Goal: Task Accomplishment & Management: Manage account settings

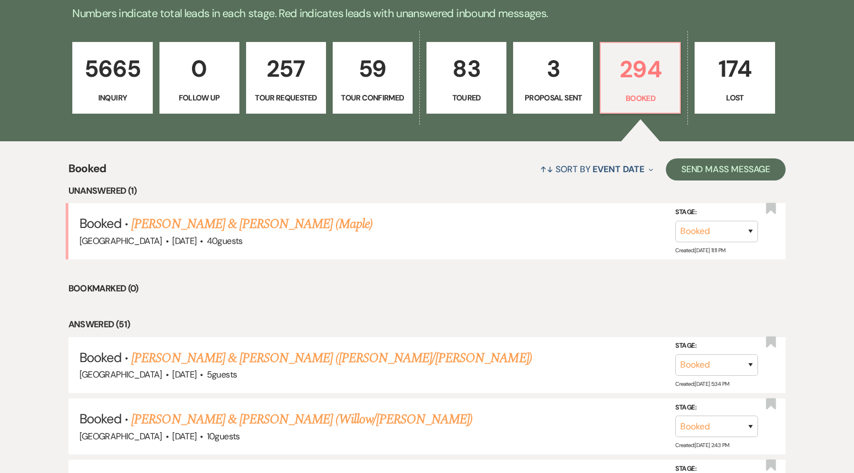
scroll to position [304, 0]
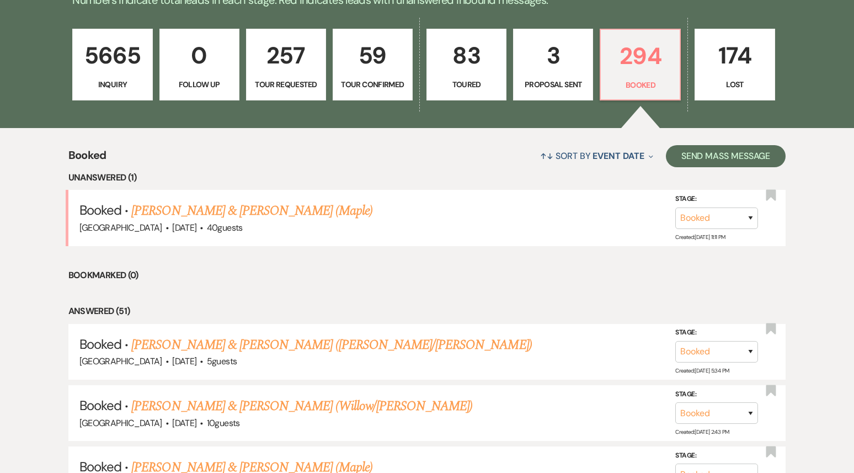
click at [468, 66] on p "83" at bounding box center [466, 55] width 66 height 37
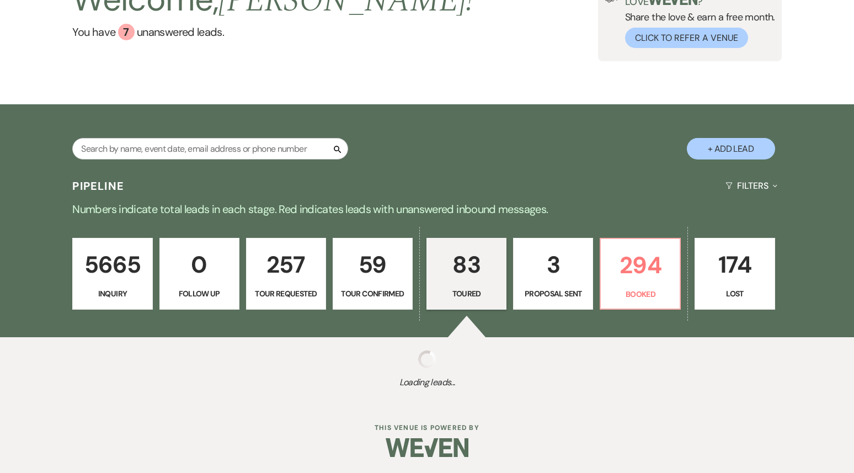
select select "5"
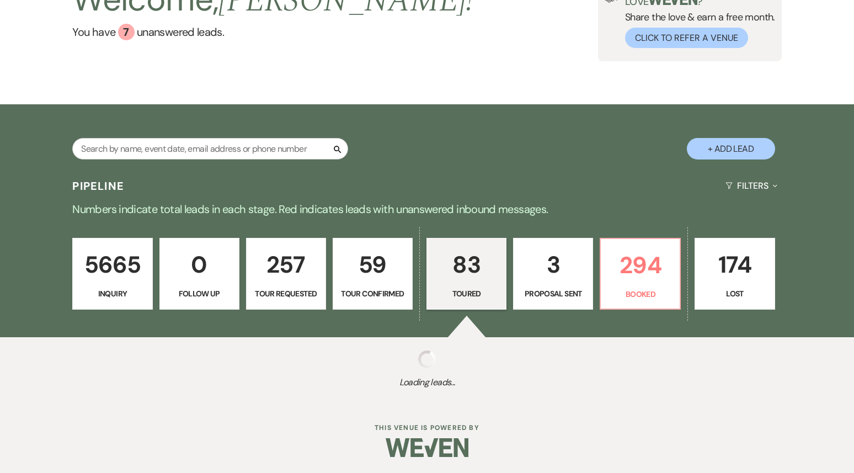
select select "5"
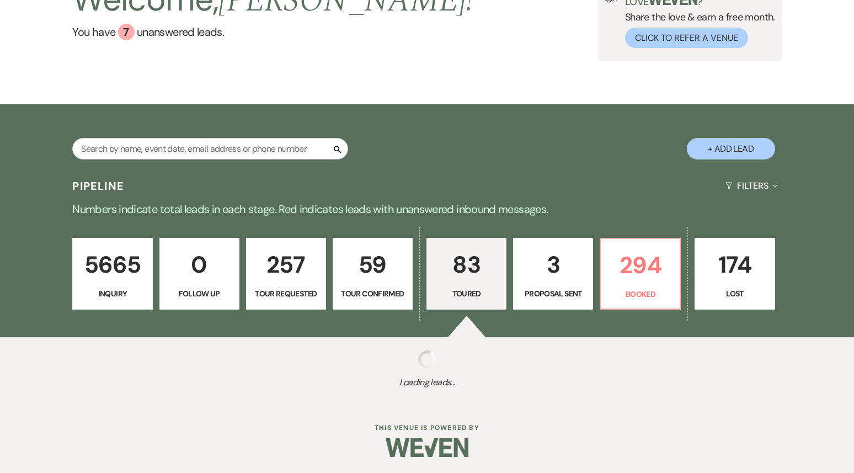
select select "5"
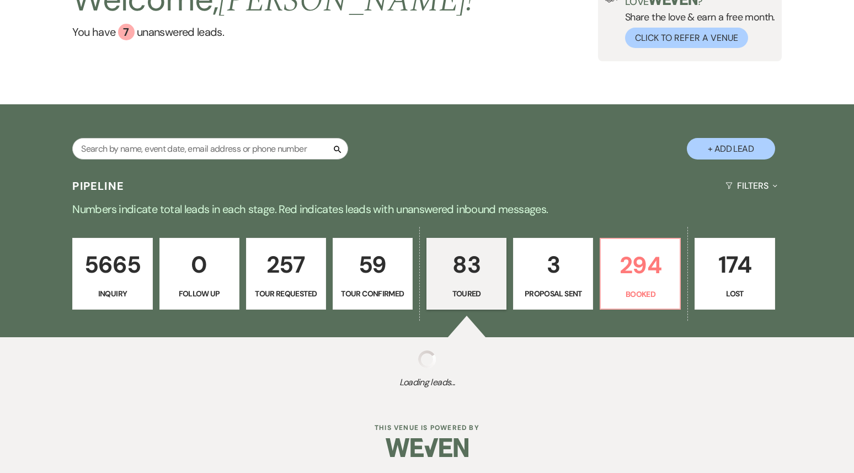
select select "5"
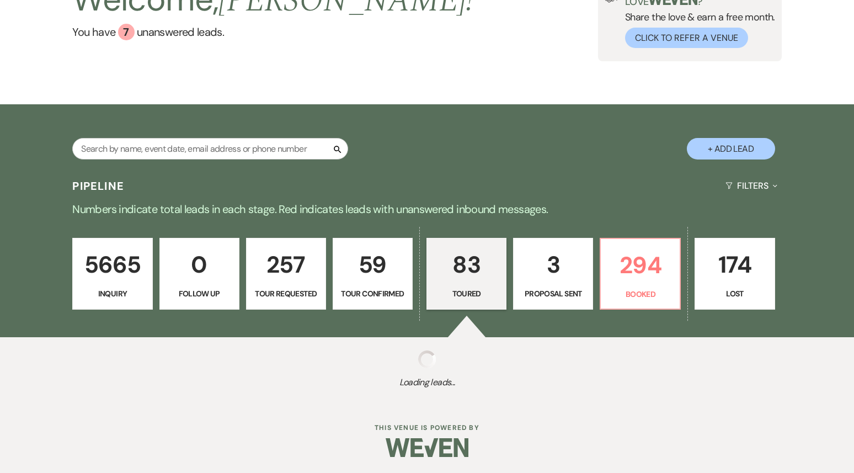
select select "5"
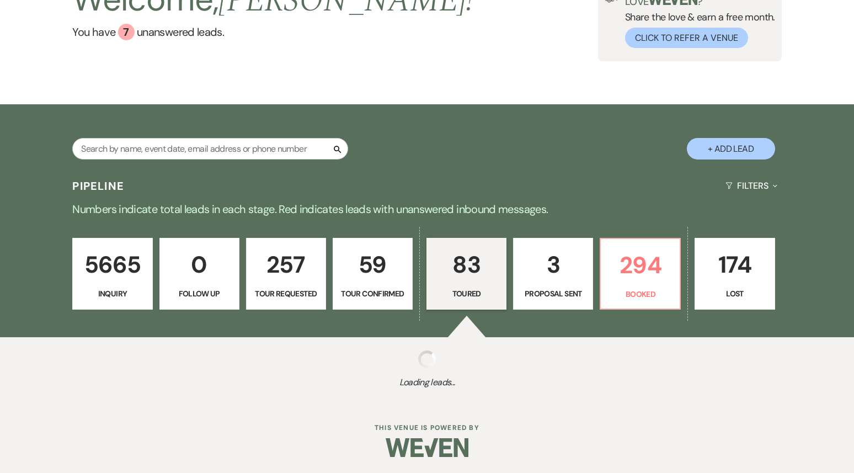
select select "5"
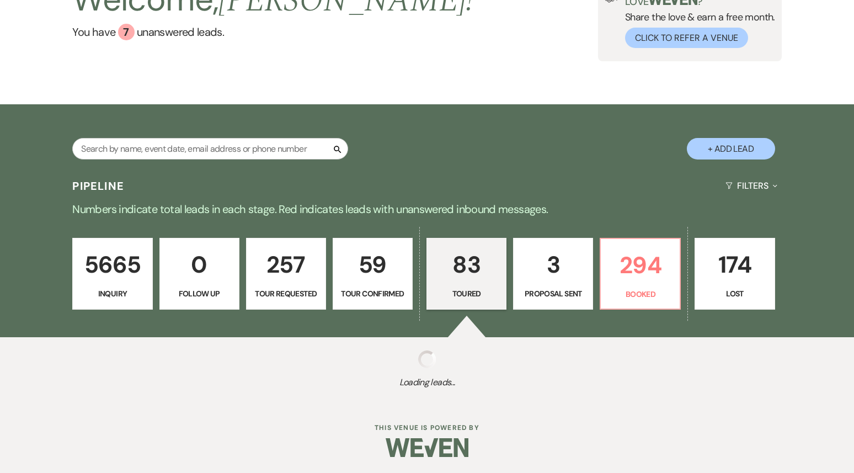
select select "5"
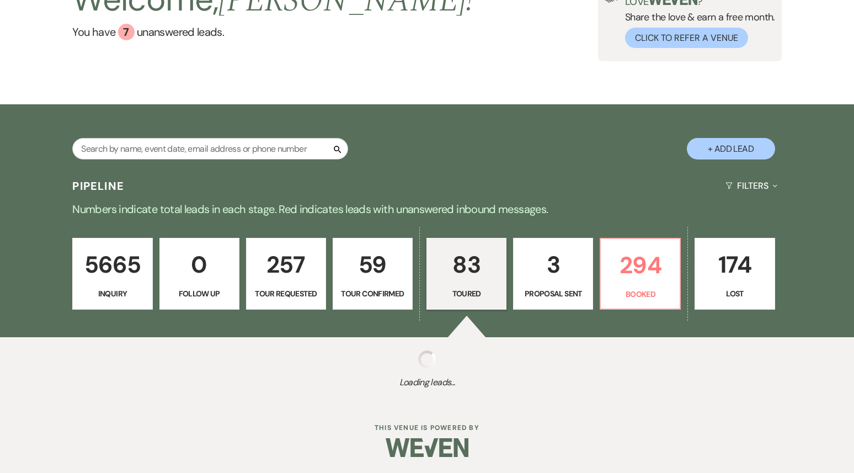
select select "5"
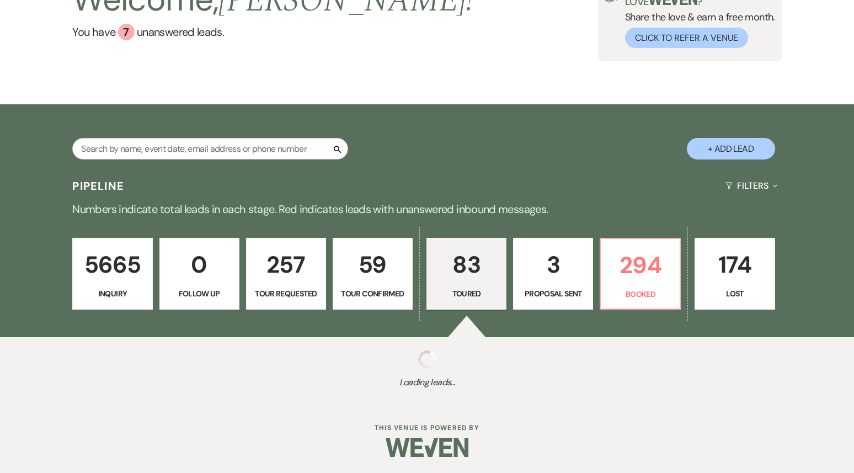
select select "5"
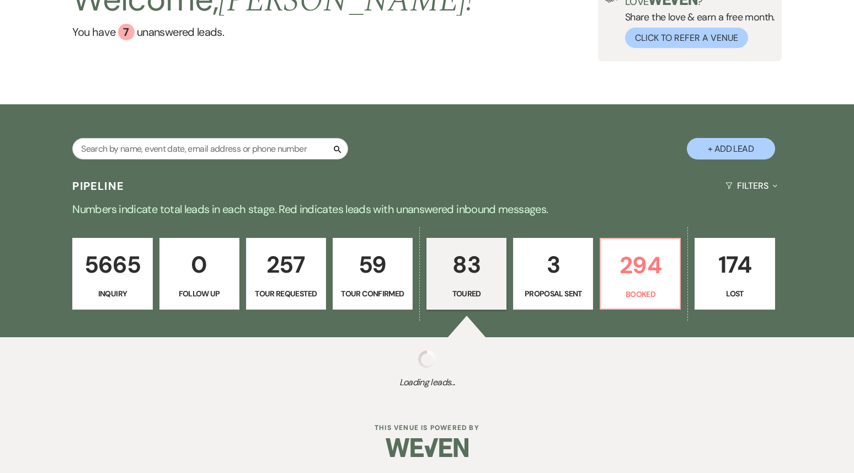
select select "5"
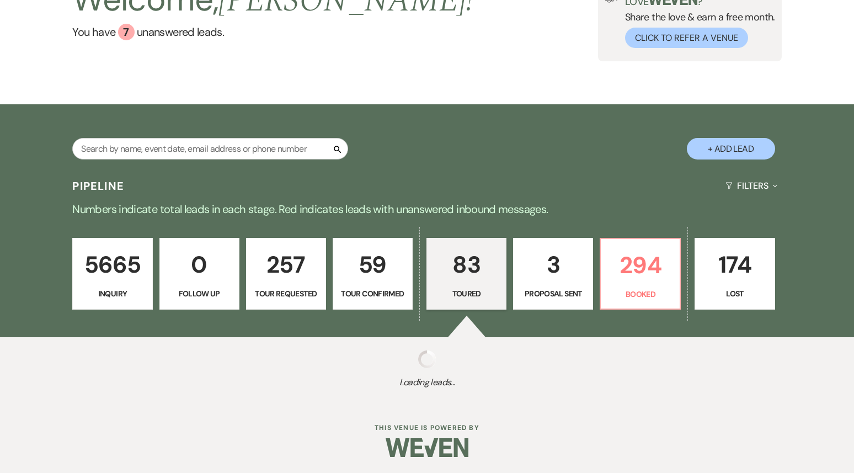
select select "5"
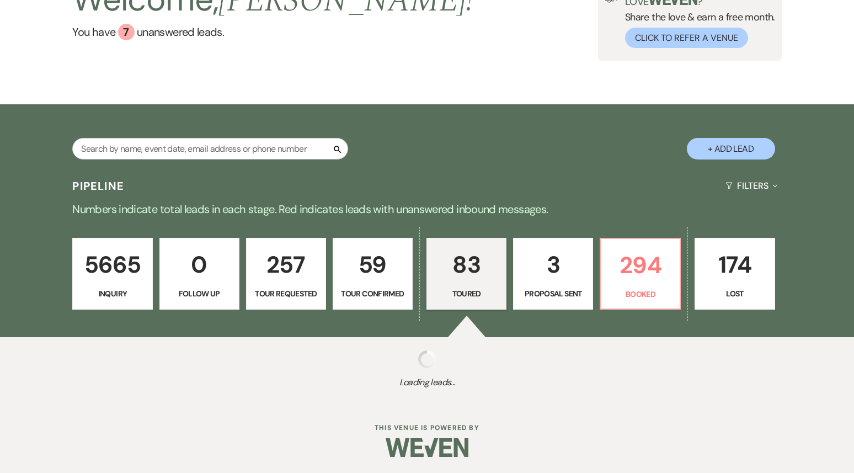
select select "5"
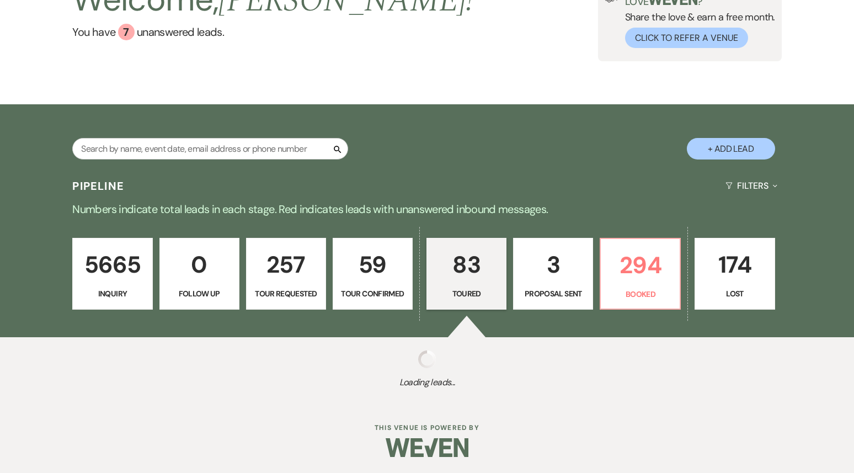
select select "5"
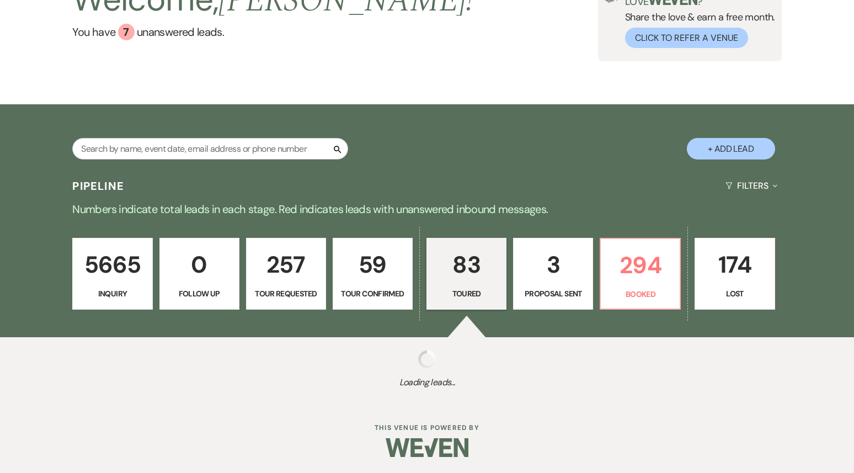
select select "5"
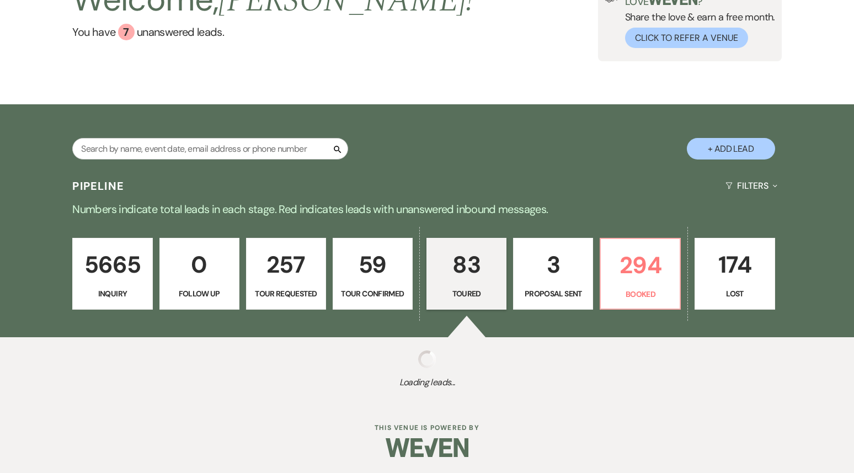
select select "5"
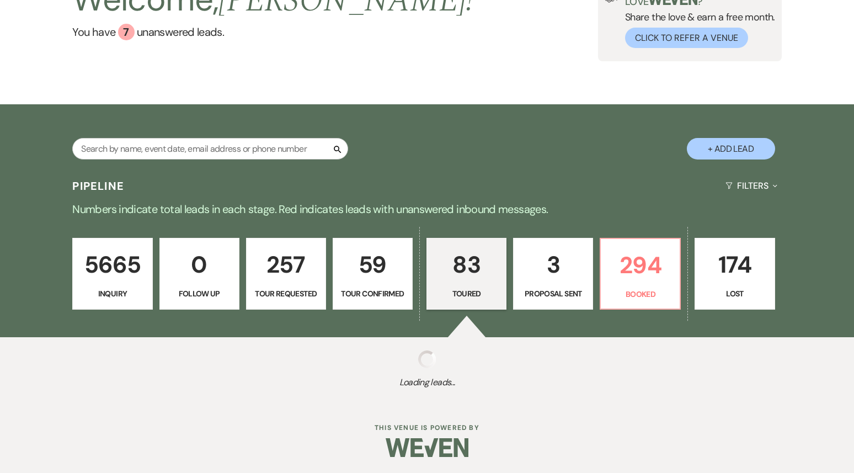
select select "5"
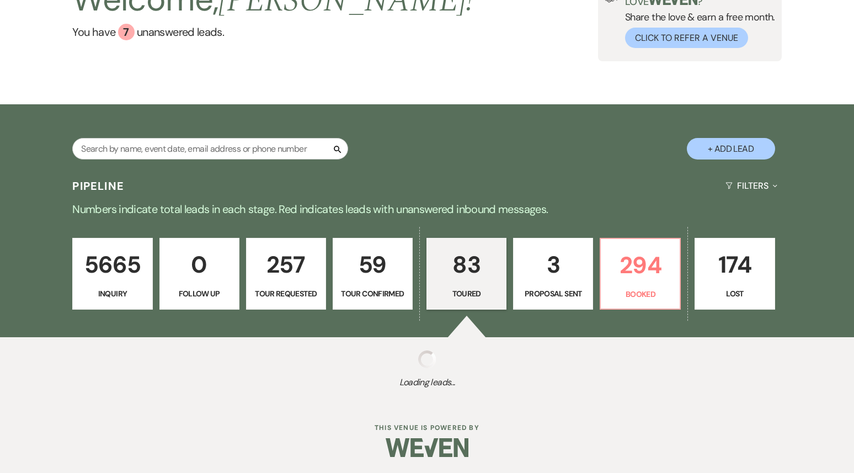
select select "5"
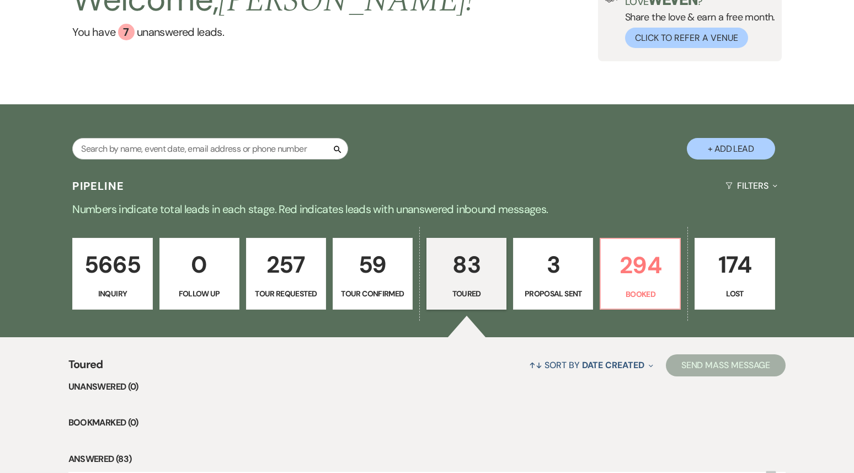
scroll to position [304, 0]
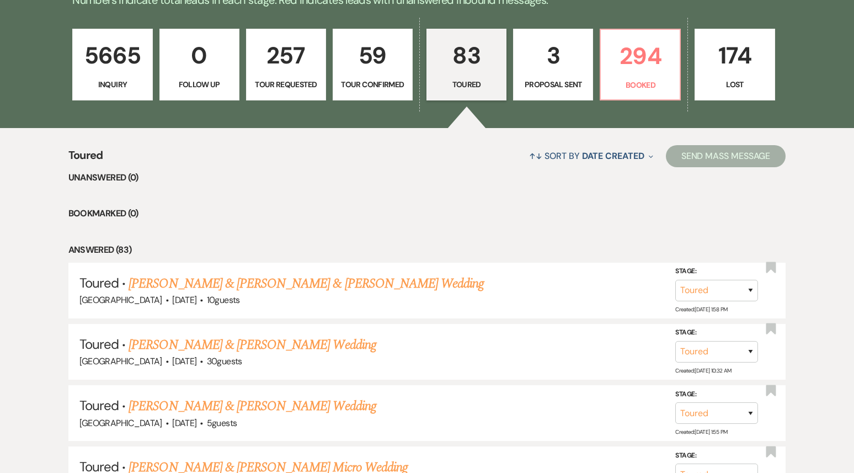
click at [539, 60] on p "3" at bounding box center [553, 55] width 66 height 37
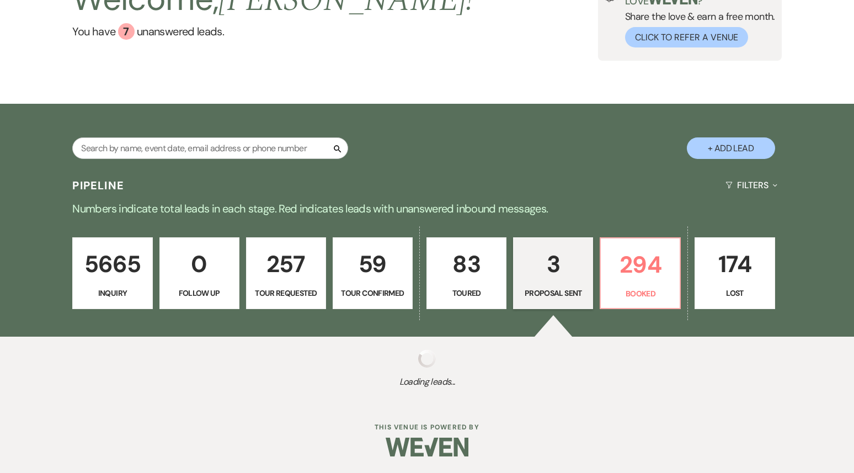
select select "6"
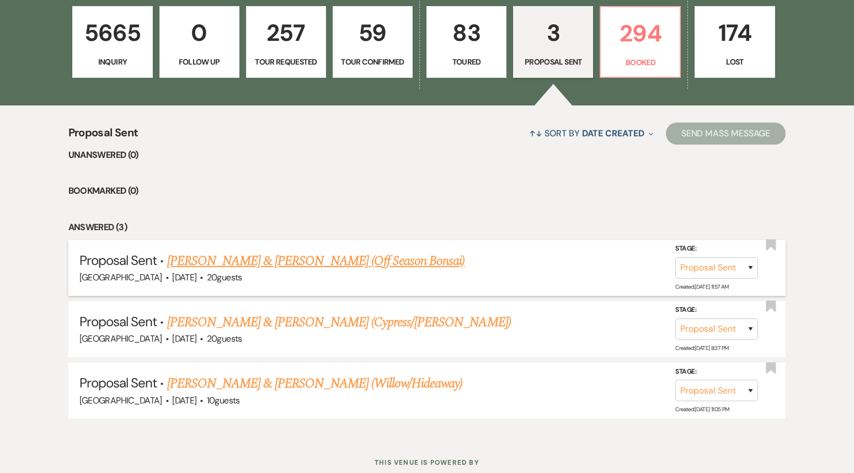
scroll to position [323, 0]
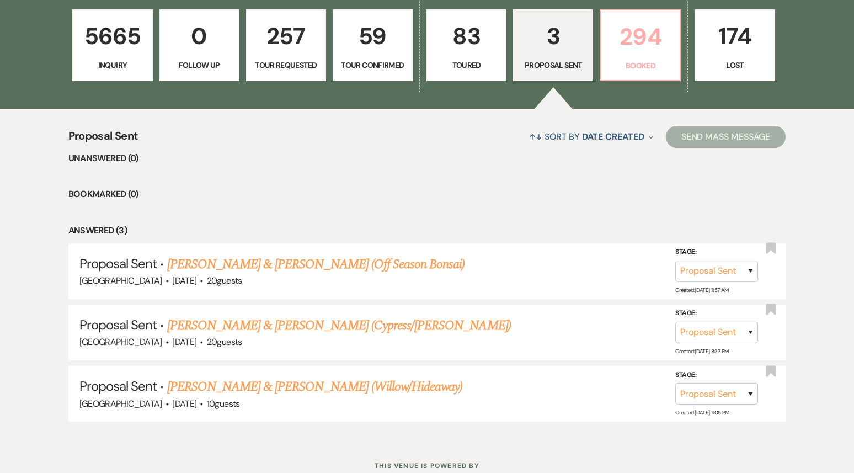
click at [632, 69] on p "Booked" at bounding box center [640, 66] width 66 height 12
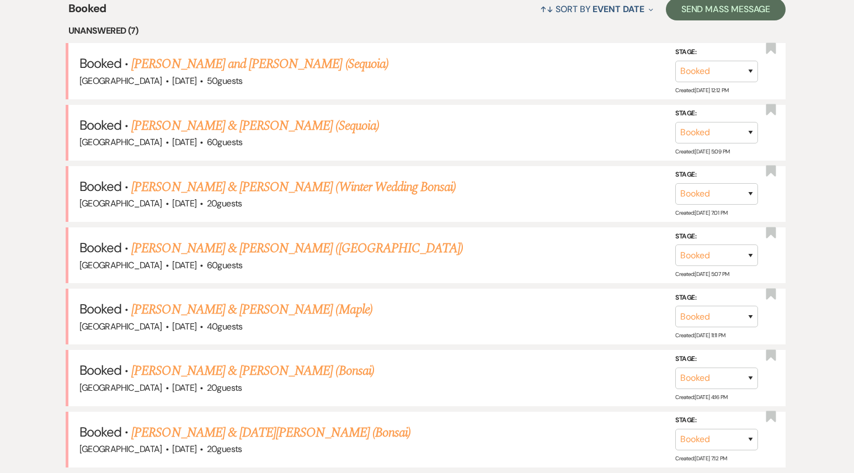
scroll to position [447, 0]
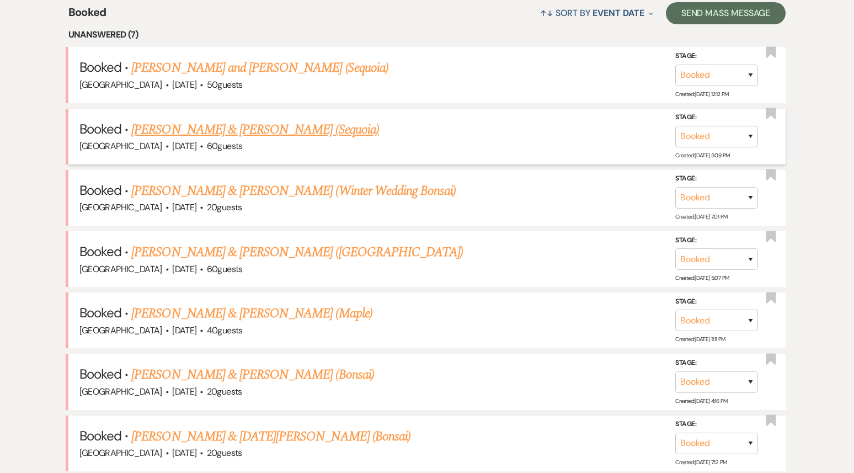
drag, startPoint x: 403, startPoint y: 127, endPoint x: 404, endPoint y: 112, distance: 14.9
click at [403, 114] on li "Booked · Lauren Markward & Chris Colvin (Sequoia) Treehouse Point · Oct 25, 202…" at bounding box center [426, 137] width 717 height 56
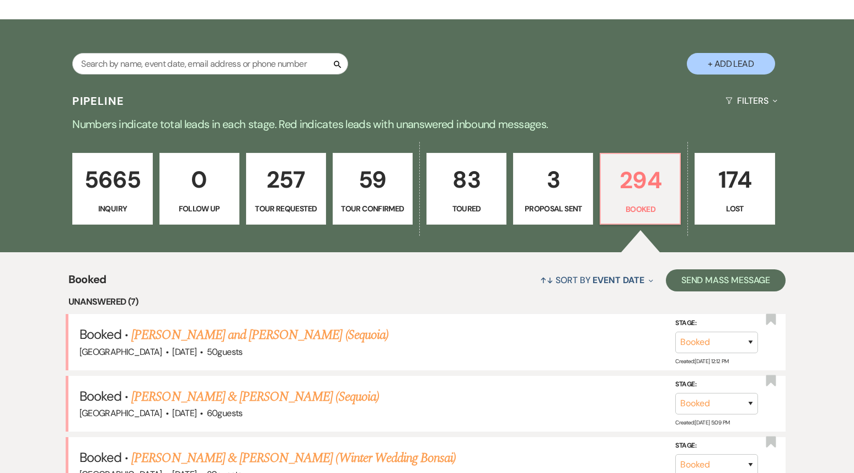
scroll to position [0, 0]
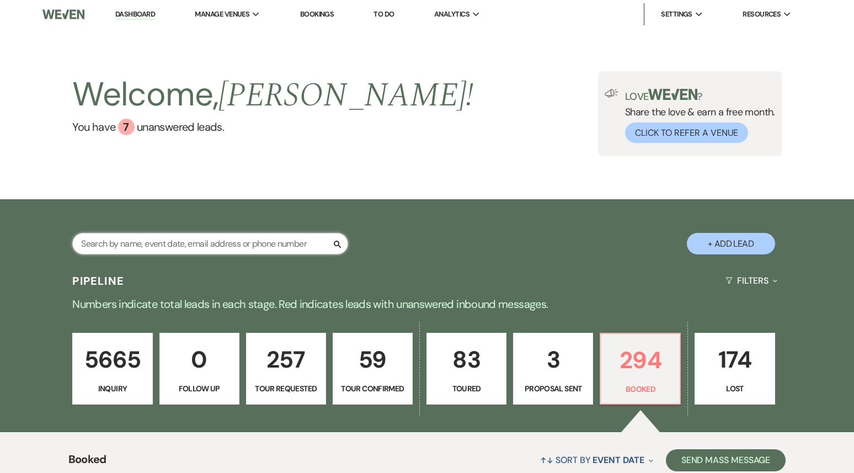
click at [159, 243] on input "text" at bounding box center [210, 244] width 276 height 22
paste input "erinna.obrien@gmail.com"
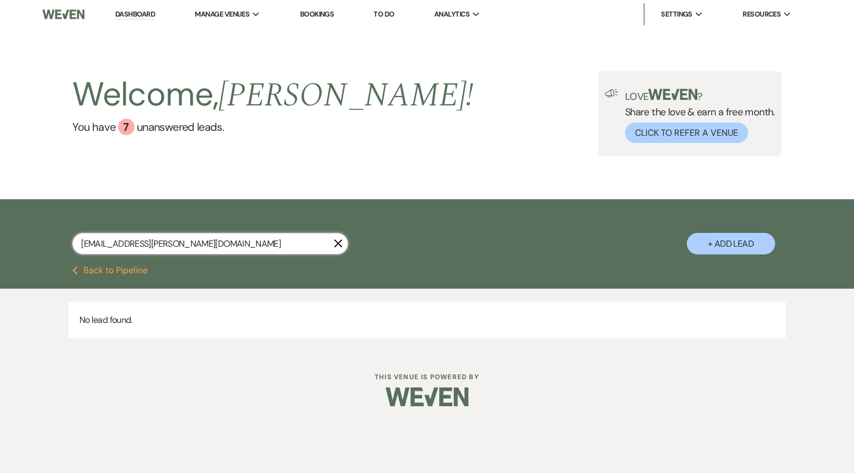
type input "erinna.obrien@gmail.com"
click at [723, 241] on button "+ Add Lead" at bounding box center [730, 244] width 88 height 22
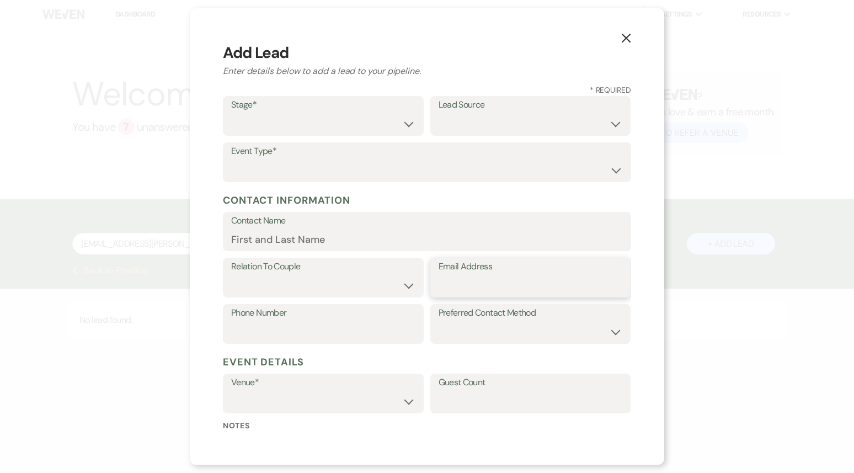
click at [484, 287] on input "Email Address" at bounding box center [530, 286] width 184 height 22
paste input "erinna.obrien@gmail.com"
type input "erinna.obrien@gmail.com"
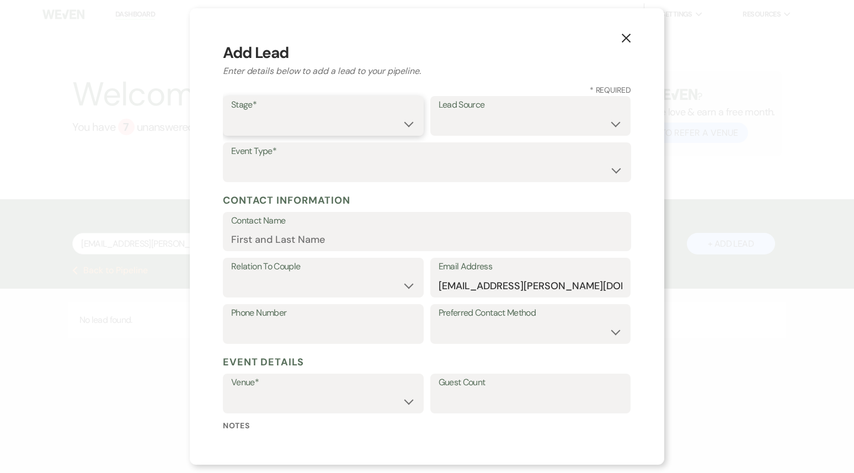
click at [276, 120] on select "Inquiry Follow Up Tour Requested Tour Confirmed Toured Proposal Sent Booked Lost" at bounding box center [323, 124] width 184 height 22
select select "1"
click at [231, 113] on select "Inquiry Follow Up Tour Requested Tour Confirmed Toured Proposal Sent Booked Lost" at bounding box center [323, 124] width 184 height 22
click at [281, 172] on select "Wedding Anniversary Party Baby Shower Bachelorette / Bachelor Party Birthday Pa…" at bounding box center [426, 170] width 391 height 22
select select "1"
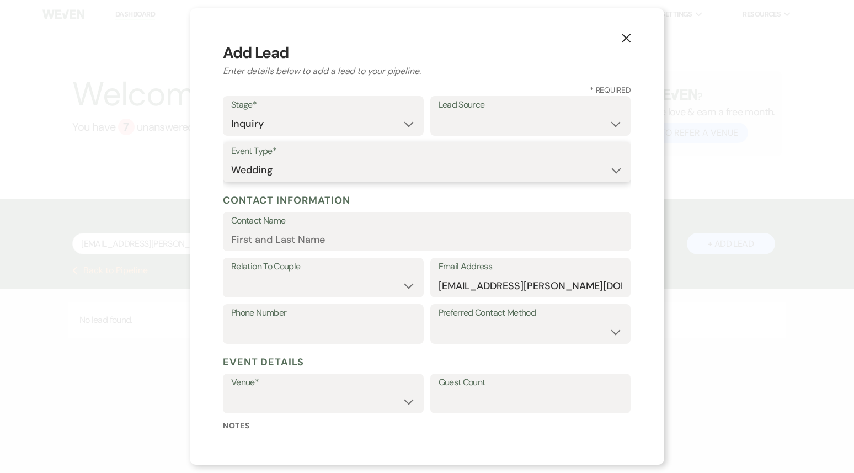
click at [231, 159] on select "Wedding Anniversary Party Baby Shower Bachelorette / Bachelor Party Birthday Pa…" at bounding box center [426, 170] width 391 height 22
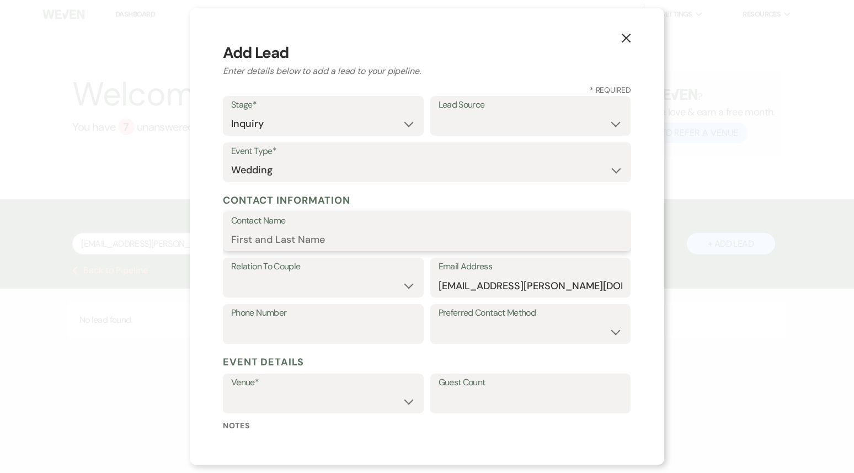
click at [301, 240] on input "Contact Name" at bounding box center [426, 239] width 391 height 22
type input "Erinna Obrien"
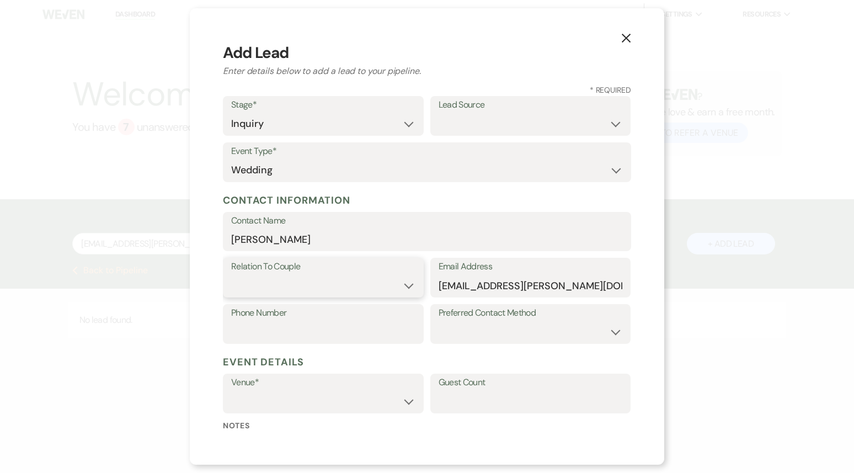
click at [334, 277] on select "Couple Planner Parent of Couple Family Member Friend Other" at bounding box center [323, 286] width 184 height 22
select select "1"
click at [231, 275] on select "Couple Planner Parent of Couple Family Member Friend Other" at bounding box center [323, 286] width 184 height 22
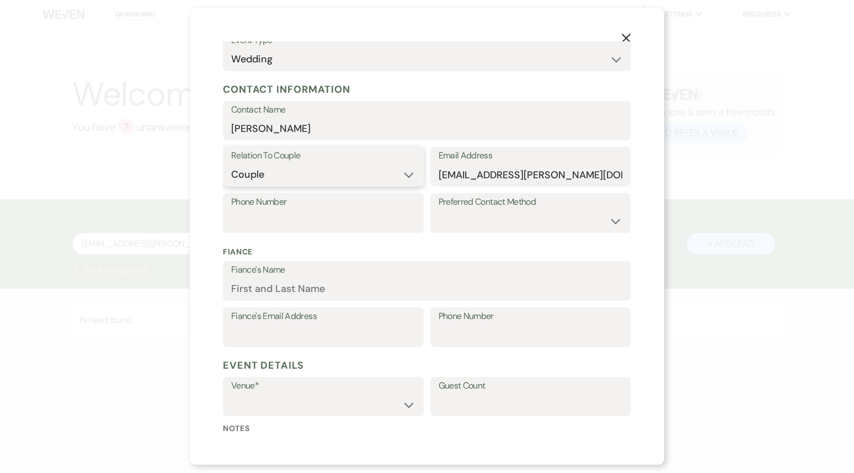
scroll to position [192, 0]
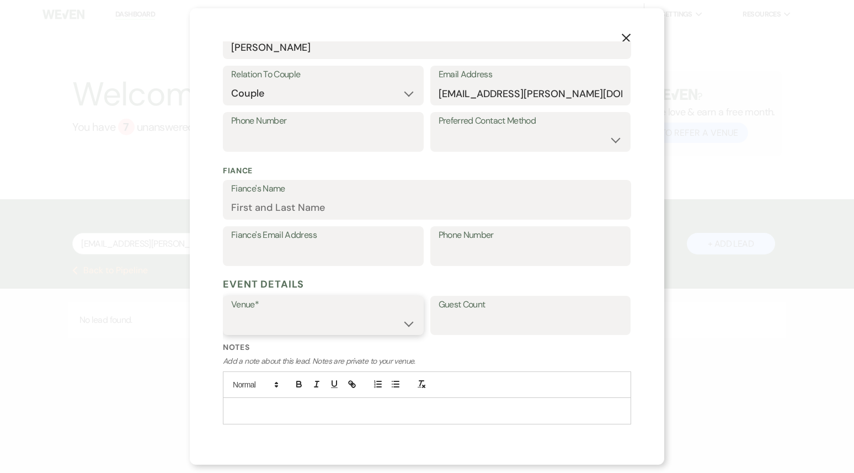
click at [372, 326] on select "Treehouse Point Elopements at Treehouse Point" at bounding box center [323, 323] width 184 height 22
select select "590"
click at [231, 312] on select "Treehouse Point Elopements at Treehouse Point" at bounding box center [323, 323] width 184 height 22
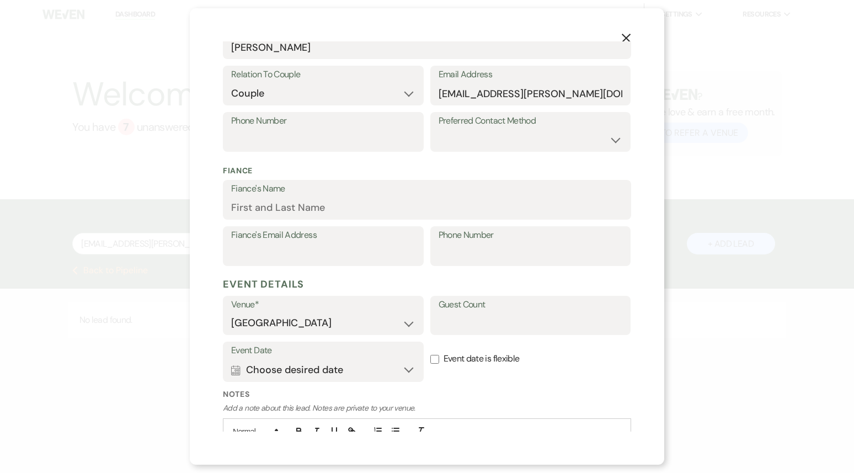
click at [433, 361] on input "Event date is flexible" at bounding box center [434, 359] width 9 height 9
checkbox input "true"
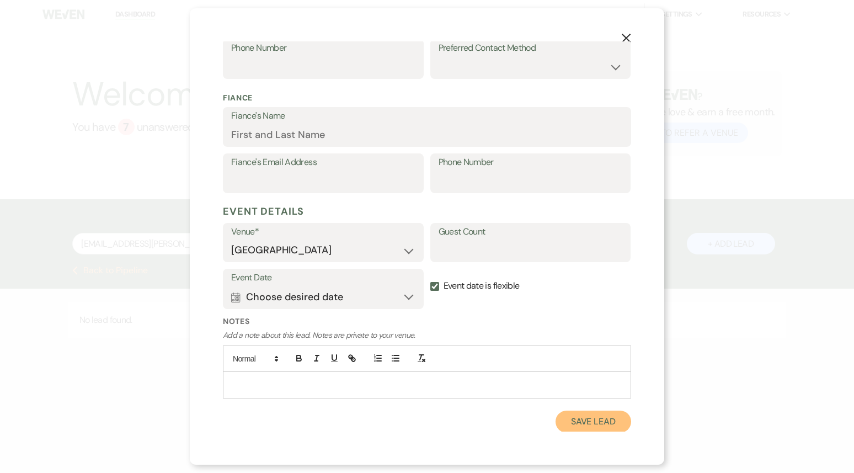
click at [586, 416] on button "Save Lead" at bounding box center [593, 421] width 76 height 22
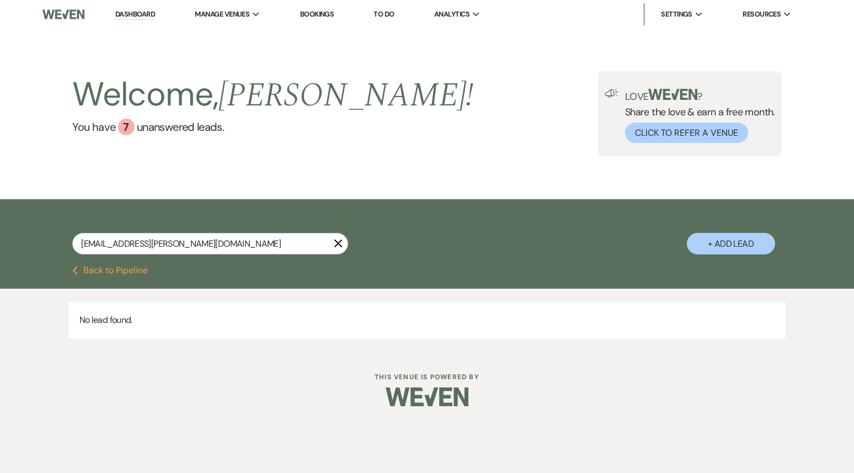
click at [132, 267] on button "Previous Back to Pipeline" at bounding box center [110, 270] width 76 height 9
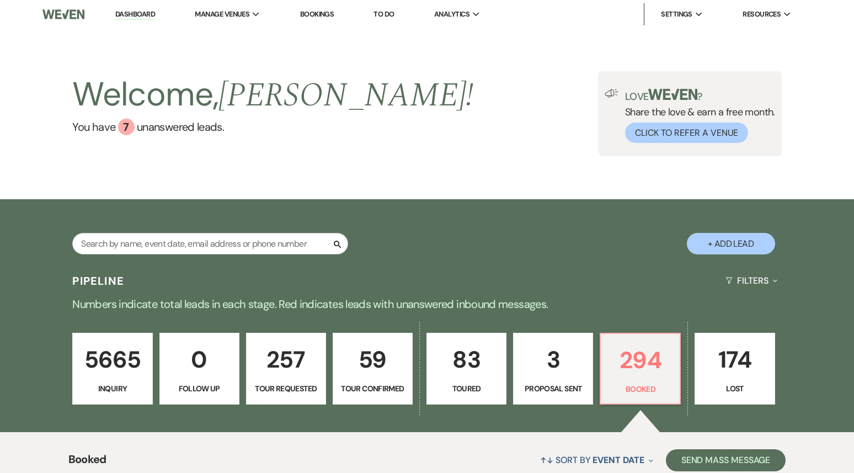
click at [115, 358] on p "5665" at bounding box center [112, 359] width 66 height 37
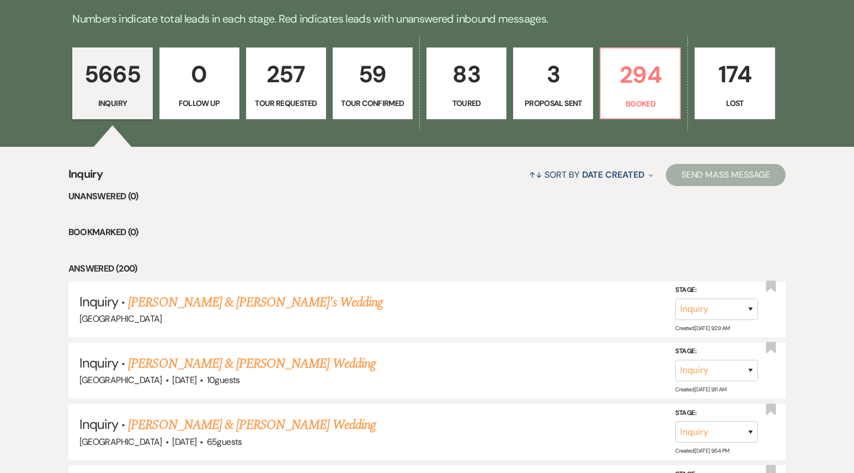
scroll to position [316, 0]
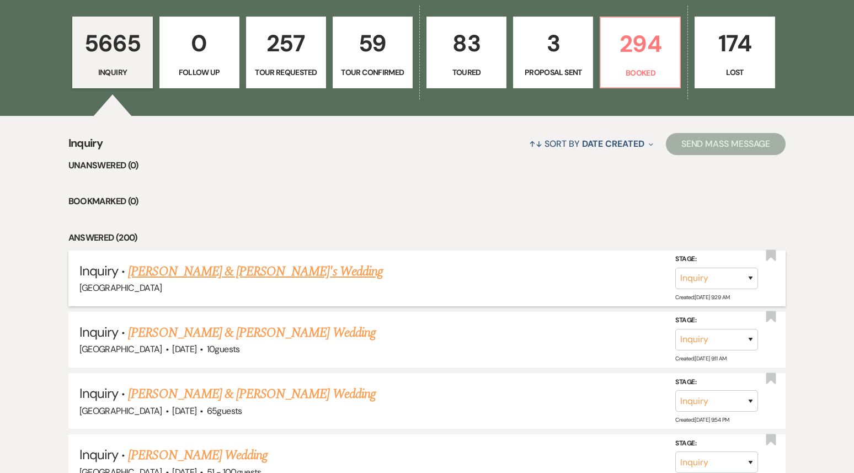
click at [232, 265] on link "[PERSON_NAME] & [PERSON_NAME]'s Wedding" at bounding box center [255, 271] width 255 height 20
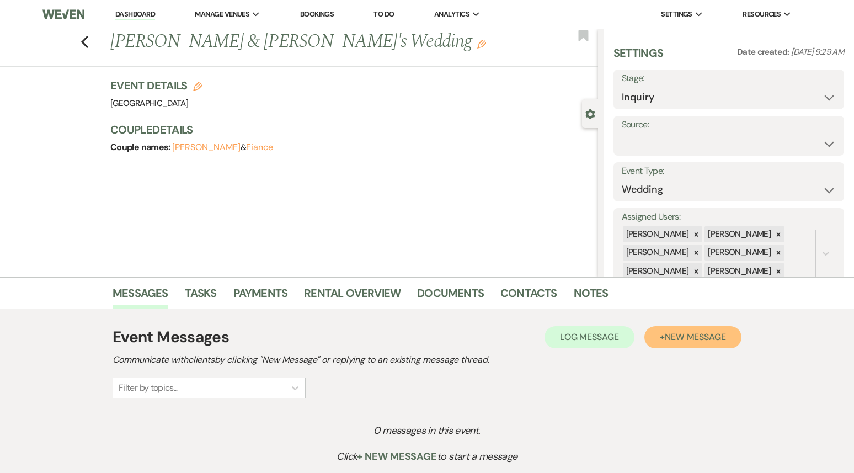
click at [675, 341] on span "New Message" at bounding box center [694, 337] width 61 height 12
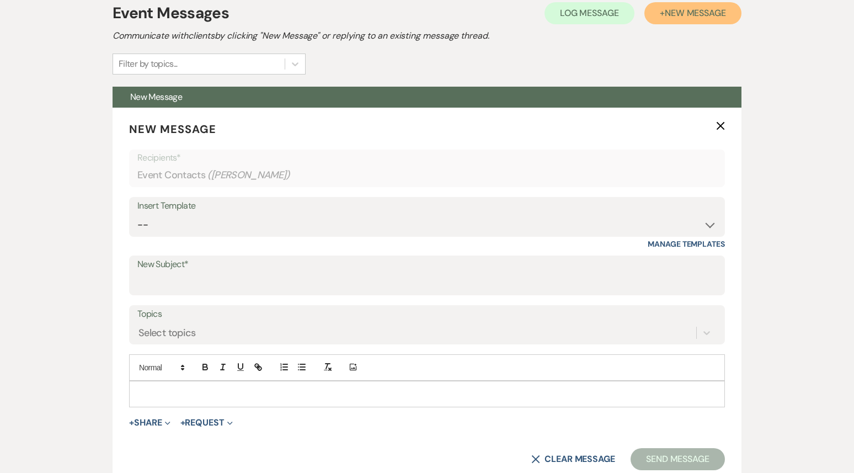
scroll to position [339, 0]
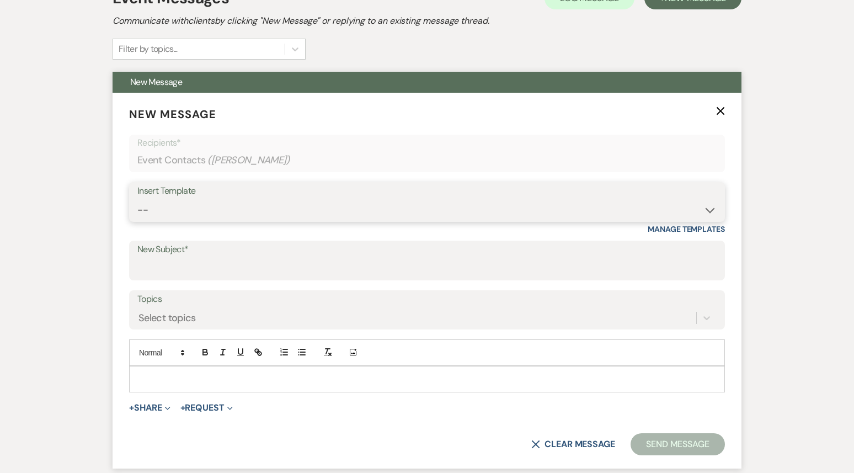
click at [340, 204] on select "-- Weven Planning Portal Introduction (Booked Events) 1st planning email (Willo…" at bounding box center [426, 210] width 579 height 22
select select "772"
click at [137, 199] on select "-- Weven Planning Portal Introduction (Booked Events) 1st planning email (Willo…" at bounding box center [426, 210] width 579 height 22
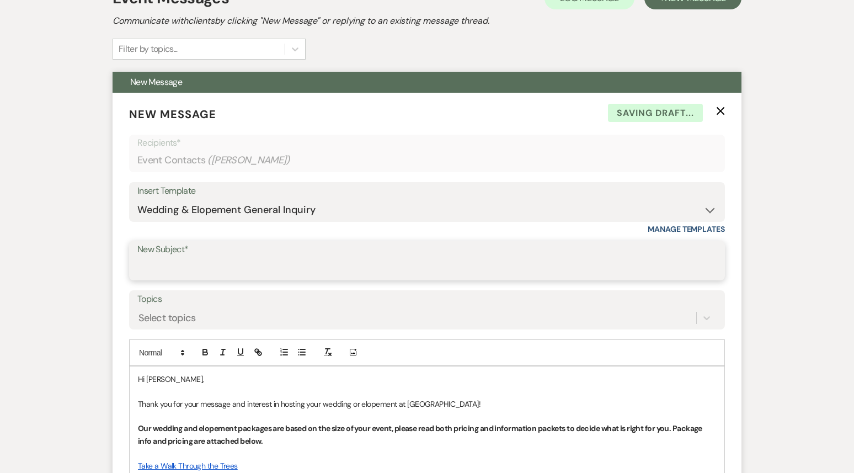
click at [318, 273] on input "New Subject*" at bounding box center [426, 268] width 579 height 22
type input "Inquiry"
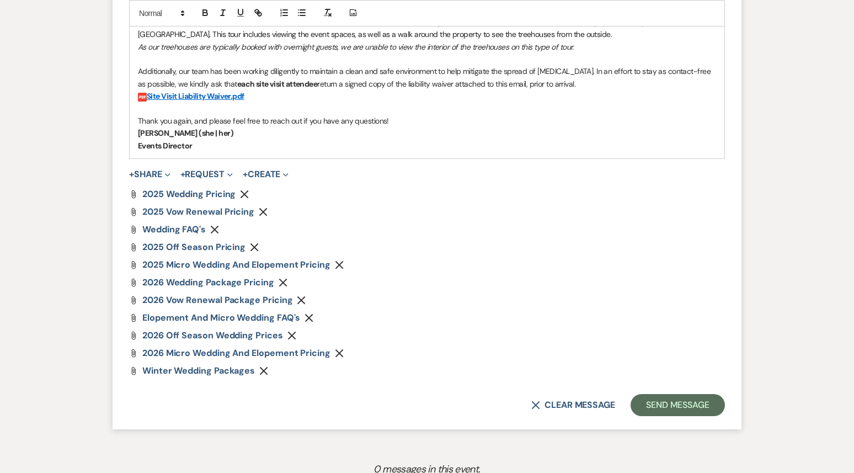
scroll to position [1062, 0]
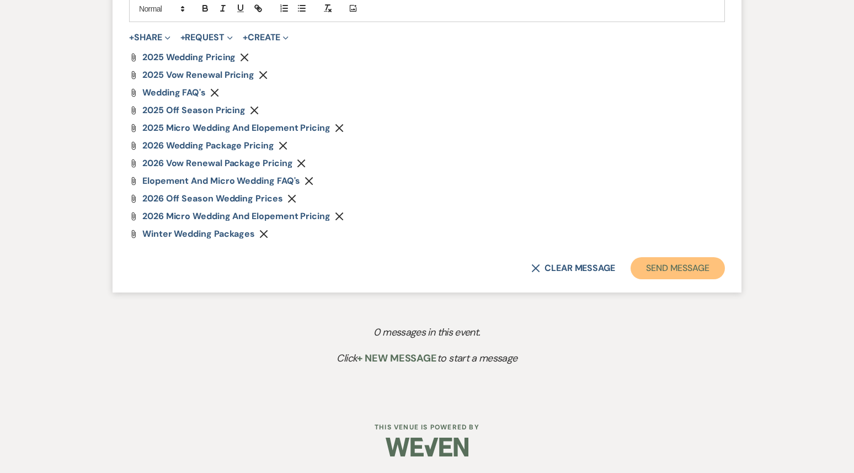
click at [653, 265] on button "Send Message" at bounding box center [677, 268] width 94 height 22
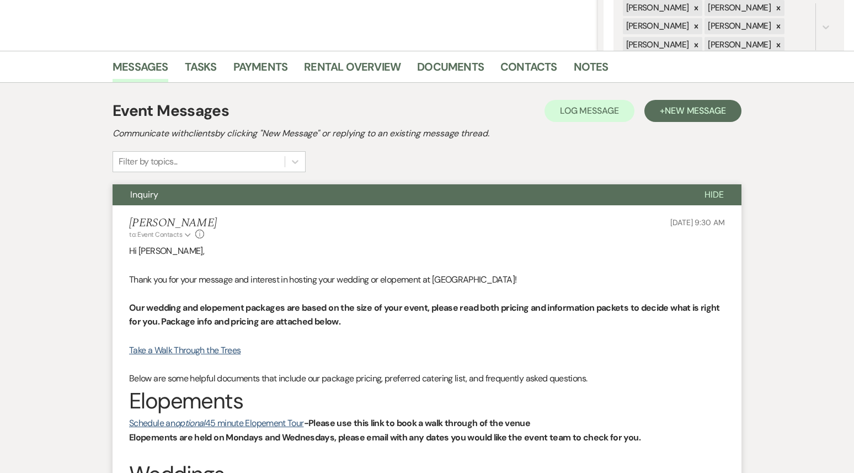
scroll to position [0, 0]
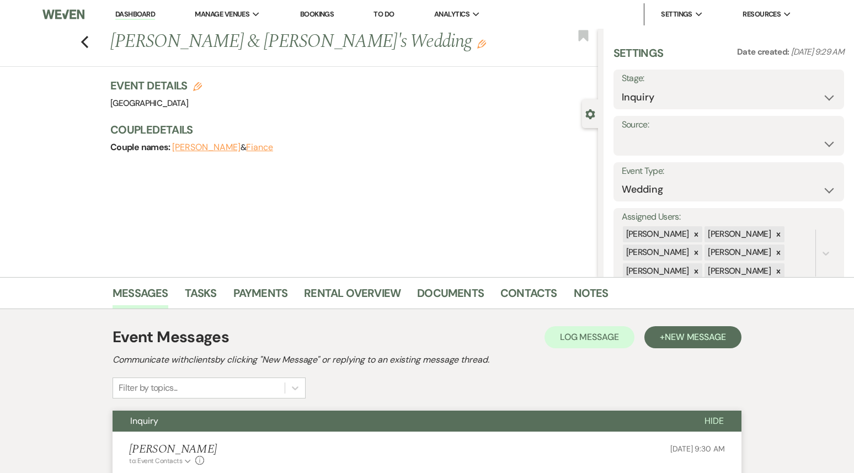
click at [138, 4] on li "Dashboard" at bounding box center [135, 14] width 51 height 22
click at [138, 18] on link "Dashboard" at bounding box center [135, 14] width 40 height 10
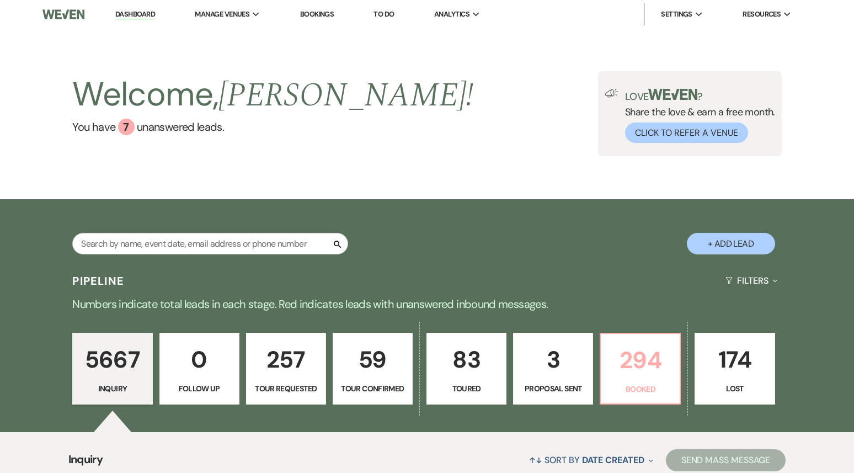
click at [655, 380] on link "294 Booked" at bounding box center [639, 368] width 81 height 72
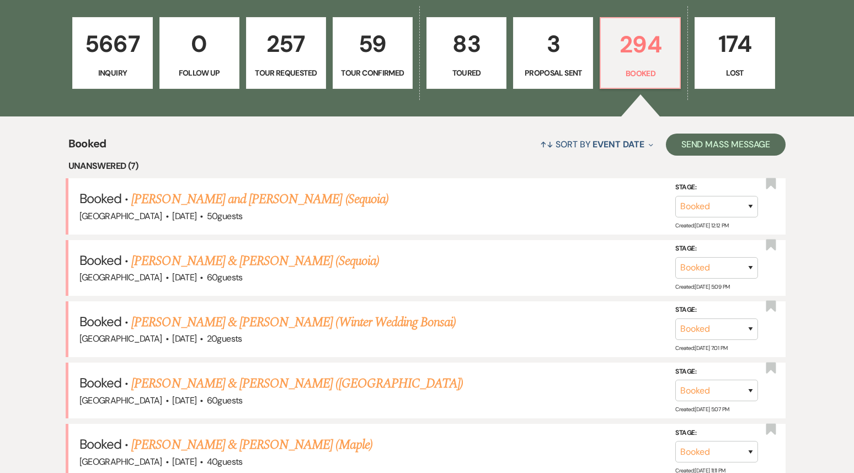
scroll to position [378, 0]
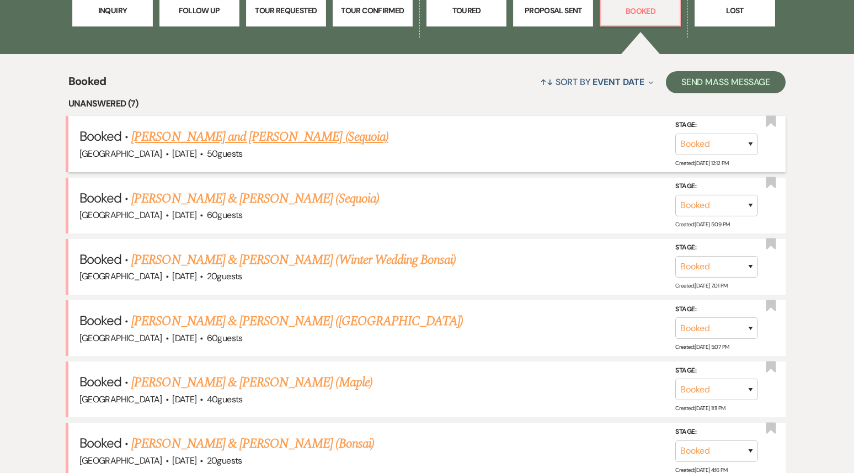
click at [266, 129] on link "[PERSON_NAME] and [PERSON_NAME] (Sequoia)" at bounding box center [259, 137] width 257 height 20
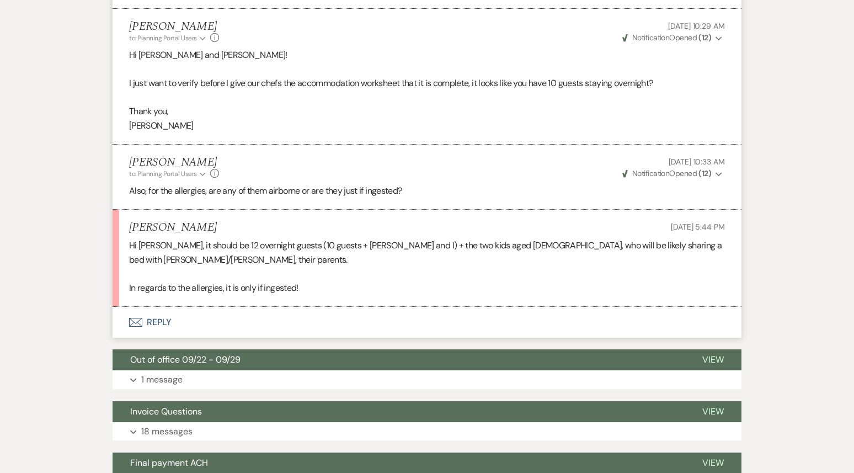
scroll to position [1521, 0]
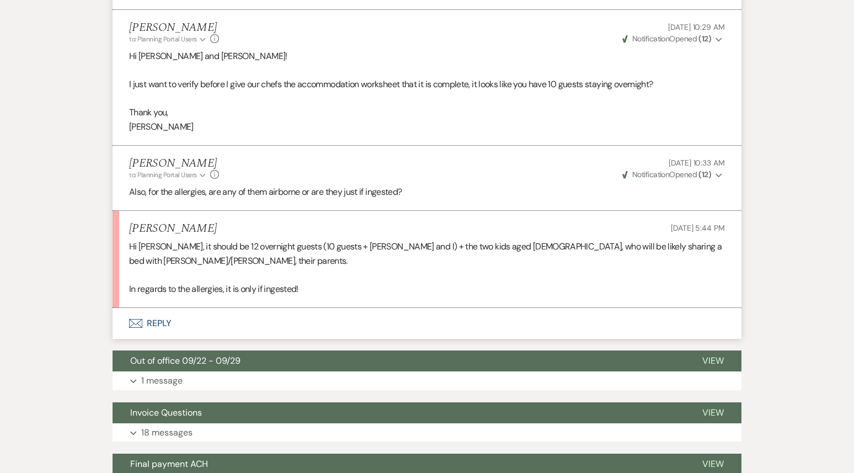
click at [283, 308] on button "Envelope Reply" at bounding box center [426, 323] width 629 height 31
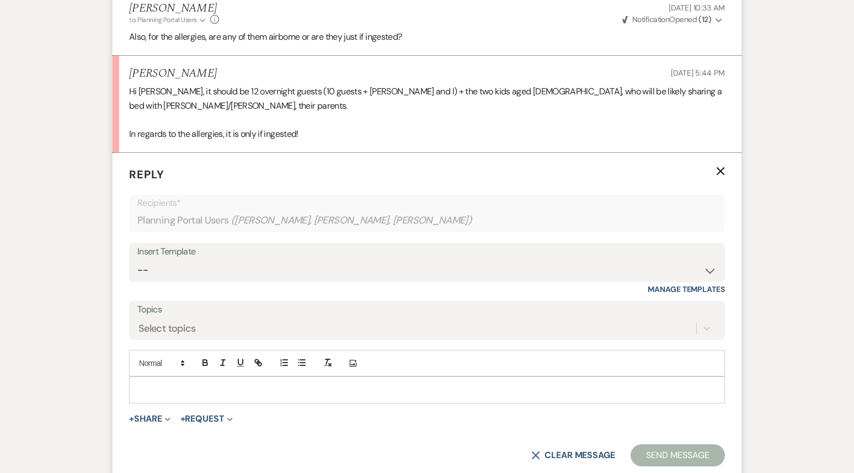
scroll to position [1678, 0]
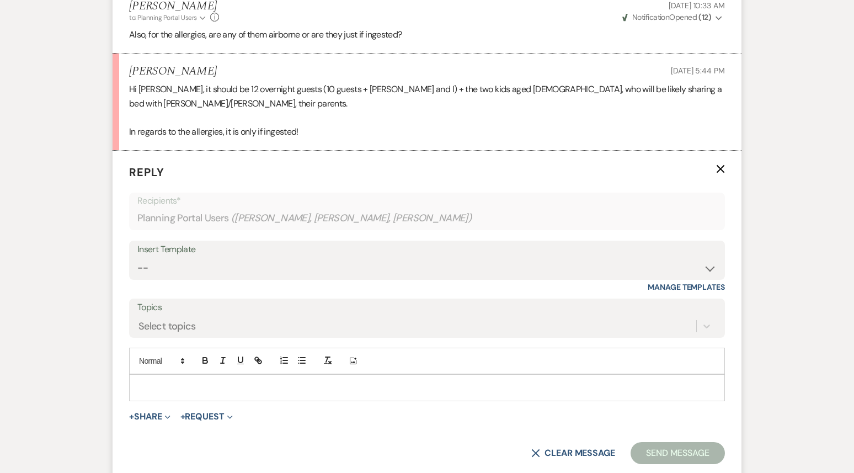
click at [229, 381] on p at bounding box center [427, 387] width 578 height 12
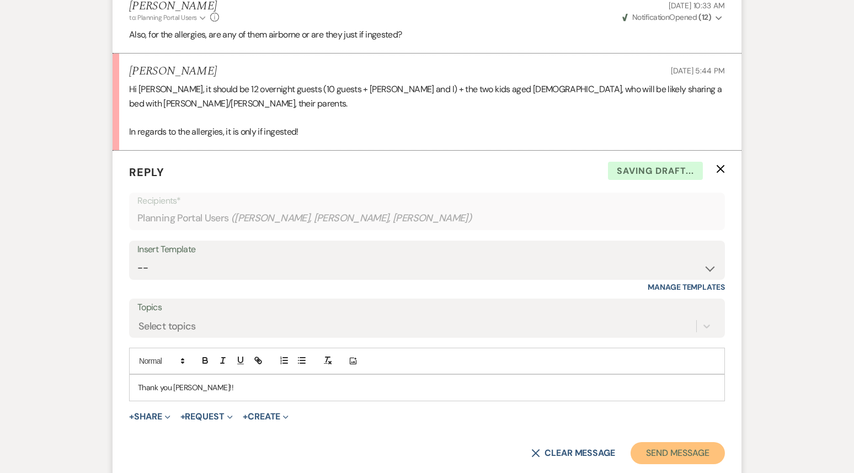
click at [680, 442] on button "Send Message" at bounding box center [677, 453] width 94 height 22
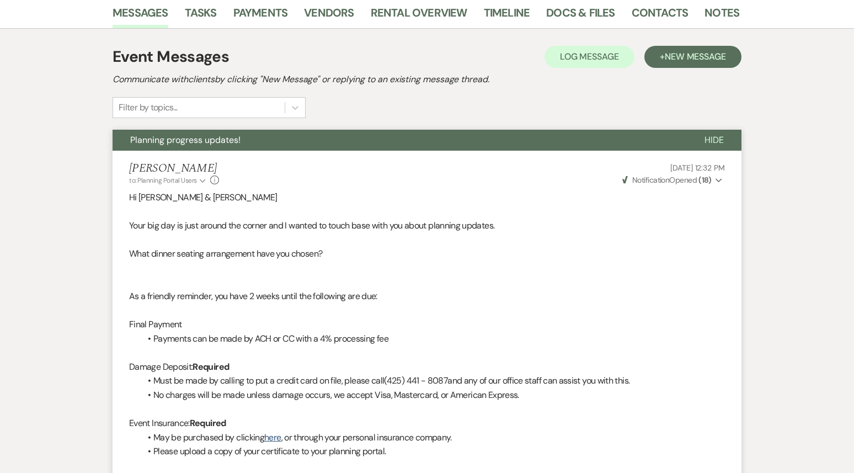
scroll to position [0, 0]
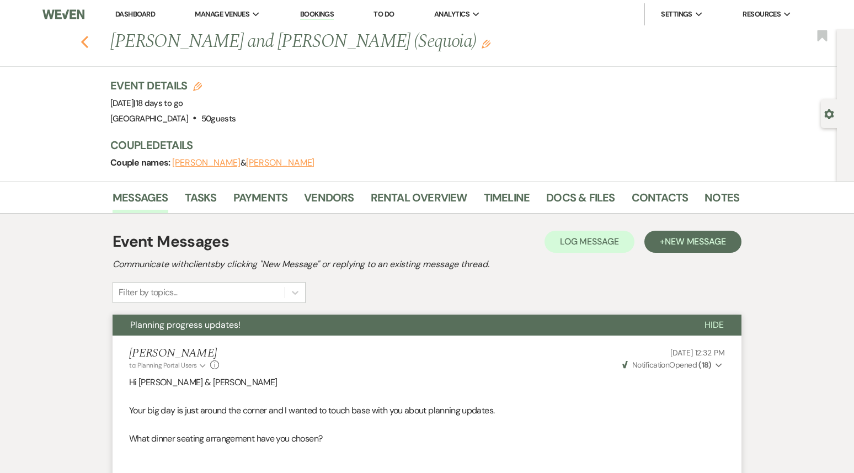
click at [82, 44] on icon "Previous" at bounding box center [85, 41] width 8 height 13
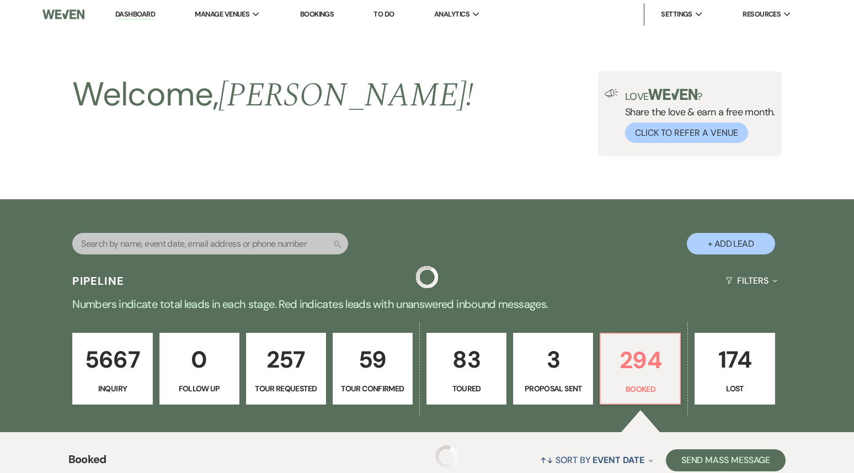
scroll to position [378, 0]
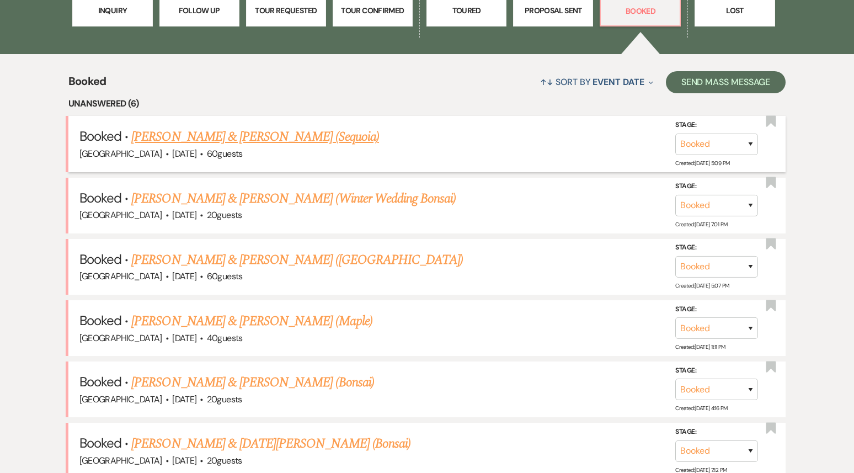
click at [274, 140] on link "[PERSON_NAME] & [PERSON_NAME] (Sequoia)" at bounding box center [255, 137] width 248 height 20
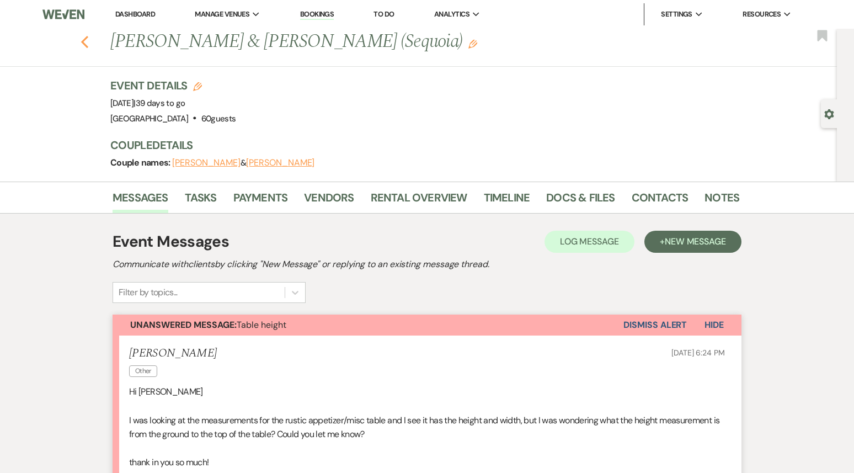
click at [83, 45] on icon "Previous" at bounding box center [85, 41] width 8 height 13
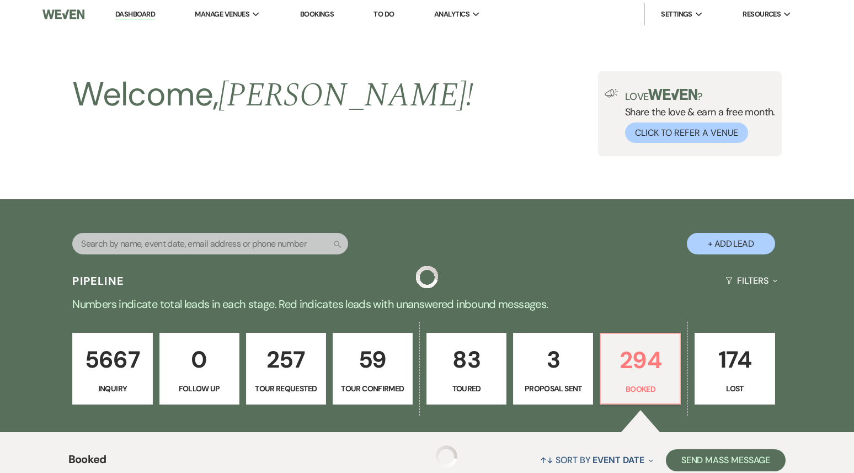
scroll to position [378, 0]
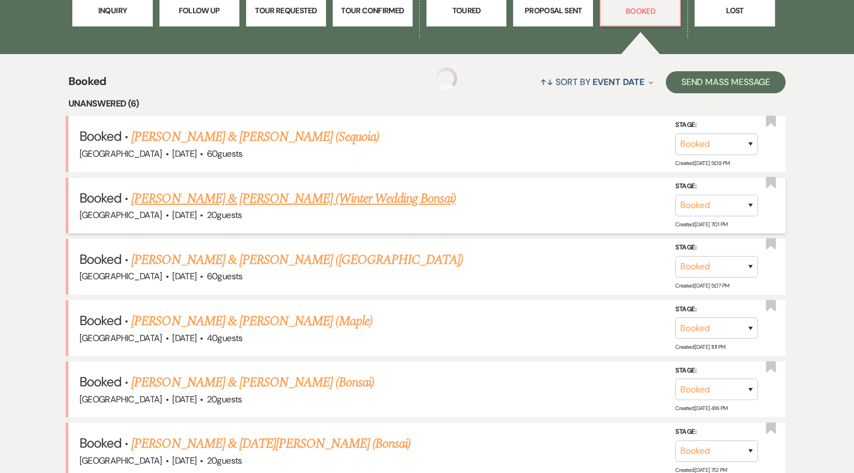
click at [211, 195] on link "[PERSON_NAME] & [PERSON_NAME] (Winter Wedding Bonsai)" at bounding box center [293, 199] width 324 height 20
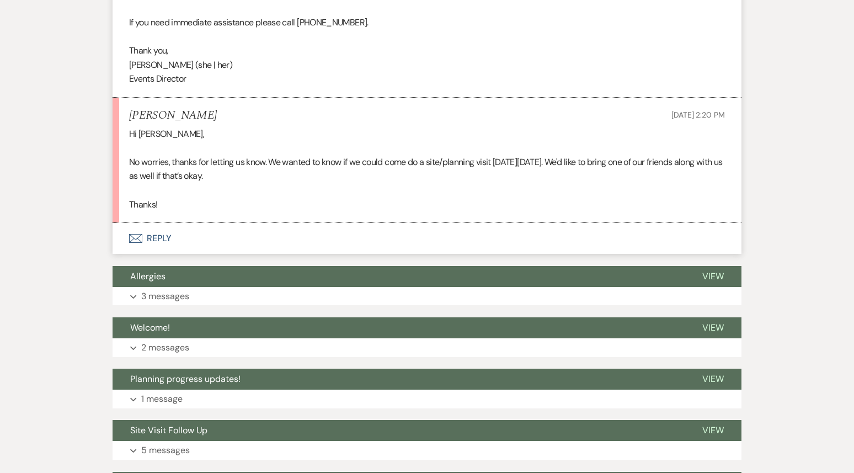
scroll to position [432, 0]
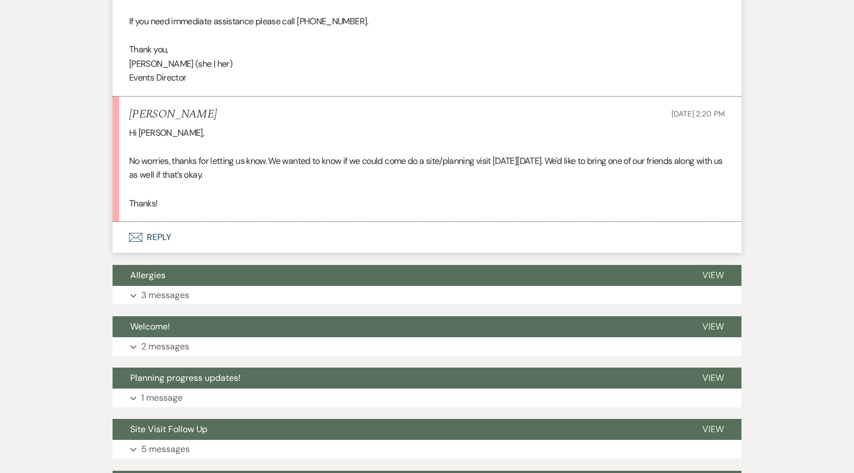
click at [212, 248] on button "Envelope Reply" at bounding box center [426, 237] width 629 height 31
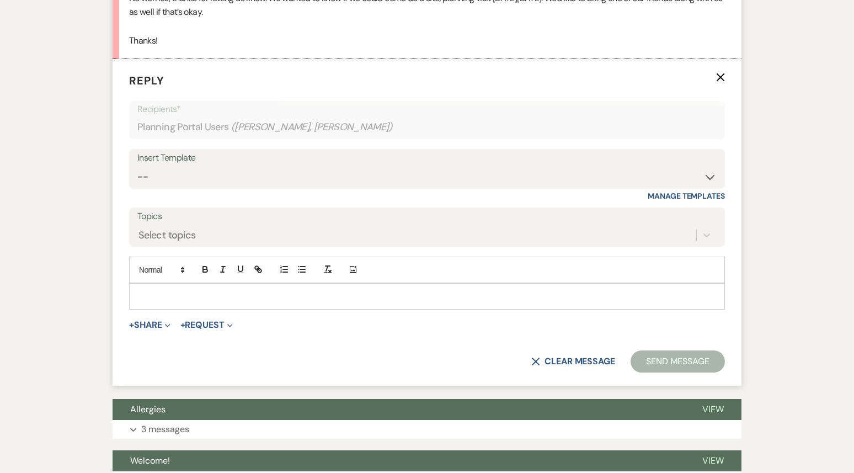
scroll to position [595, 0]
click at [163, 302] on p at bounding box center [427, 296] width 578 height 12
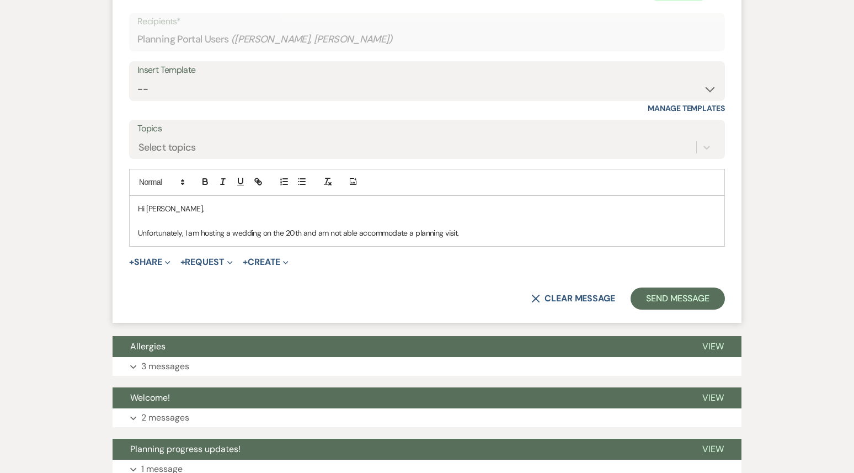
scroll to position [597, 0]
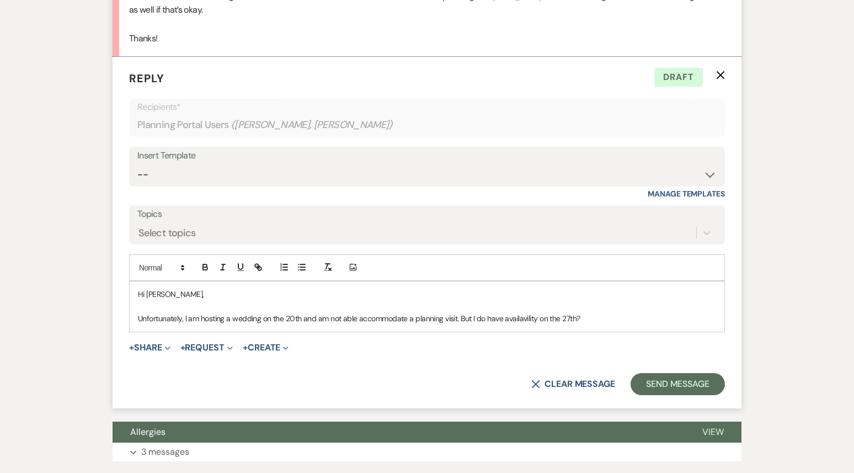
click at [535, 324] on p "Unfortunately, I am hosting a wedding on the 20th and am not able accommodate a…" at bounding box center [427, 318] width 578 height 12
drag, startPoint x: 535, startPoint y: 328, endPoint x: 501, endPoint y: 331, distance: 33.8
click at [501, 324] on p "Unfortunately, I am hosting a wedding on the 20th and am not able accommodate a…" at bounding box center [427, 318] width 578 height 12
click at [598, 324] on p "Unfortunately, I am hosting a wedding on the 20th and am not able accommodate a…" at bounding box center [427, 318] width 578 height 12
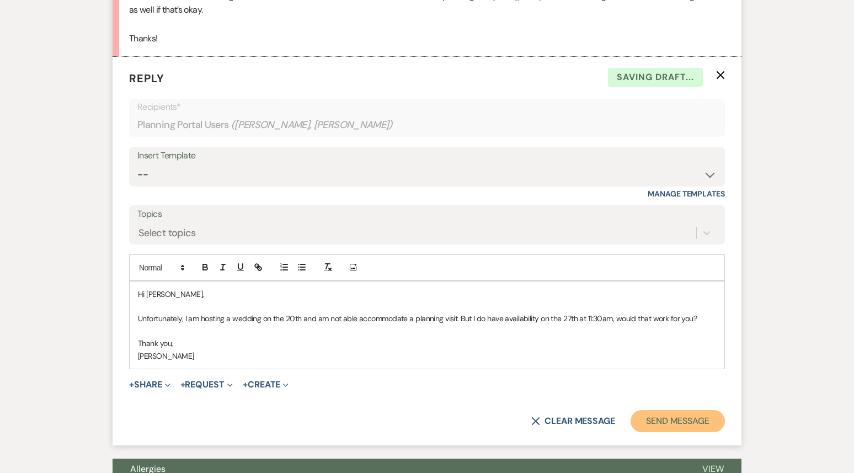
click at [697, 432] on button "Send Message" at bounding box center [677, 421] width 94 height 22
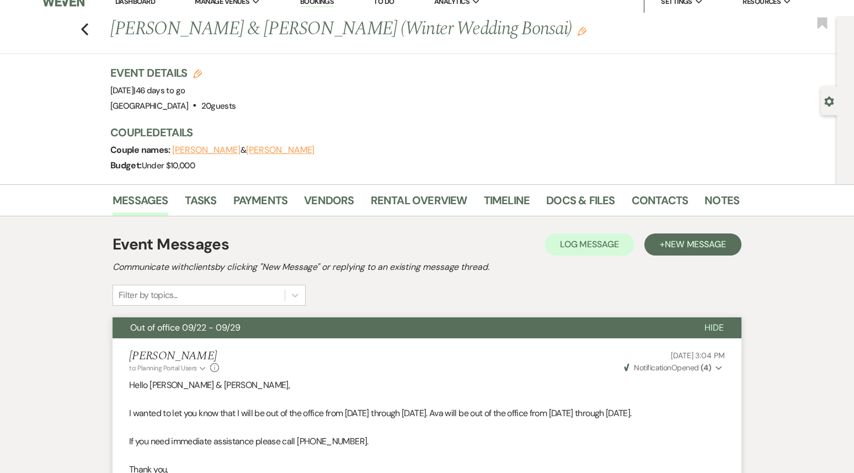
scroll to position [0, 0]
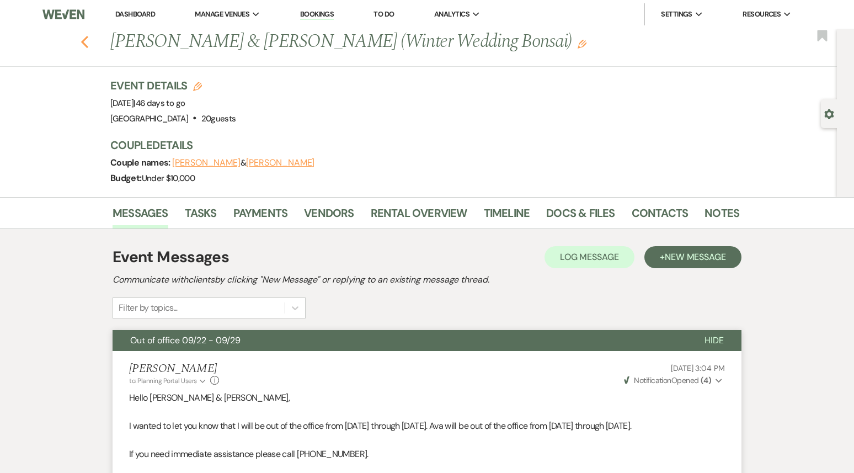
click at [83, 42] on use "button" at bounding box center [84, 42] width 7 height 12
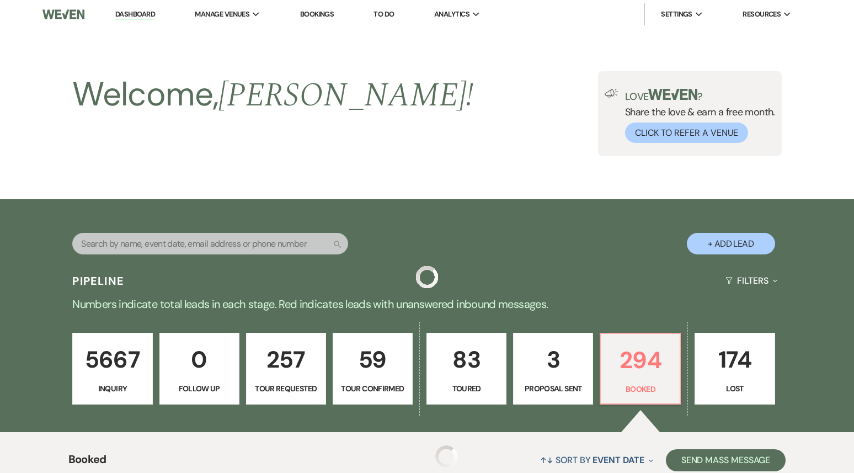
scroll to position [378, 0]
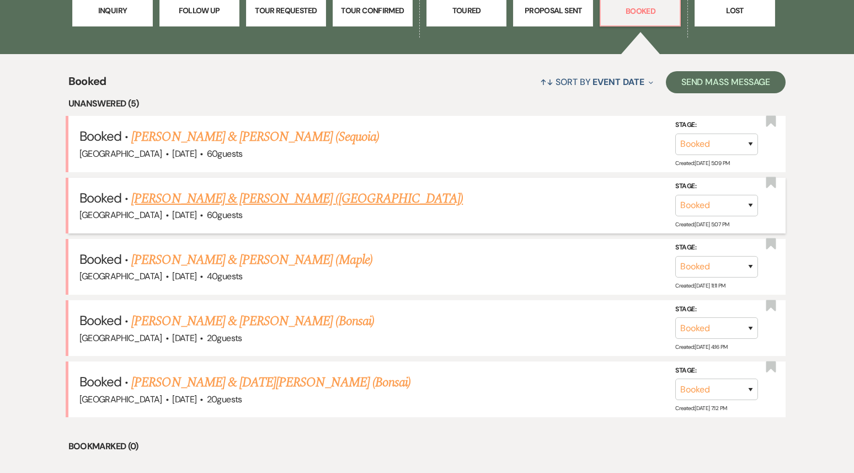
click at [279, 199] on link "[PERSON_NAME] & [PERSON_NAME] ([GEOGRAPHIC_DATA])" at bounding box center [296, 199] width 331 height 20
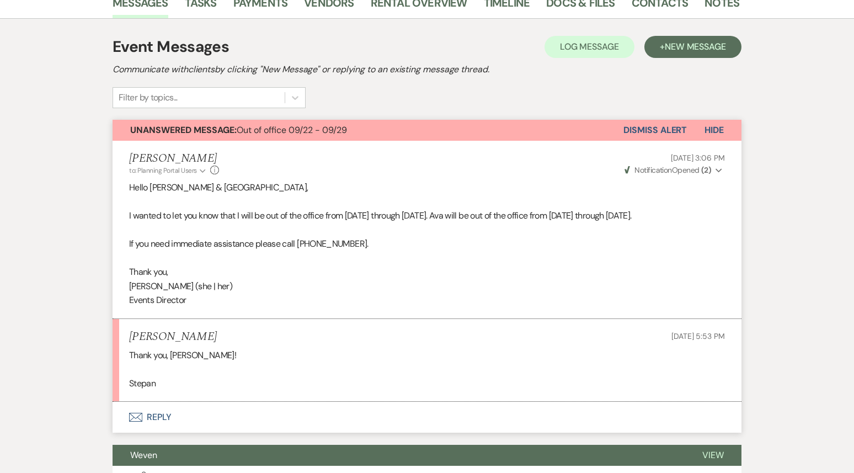
scroll to position [186, 0]
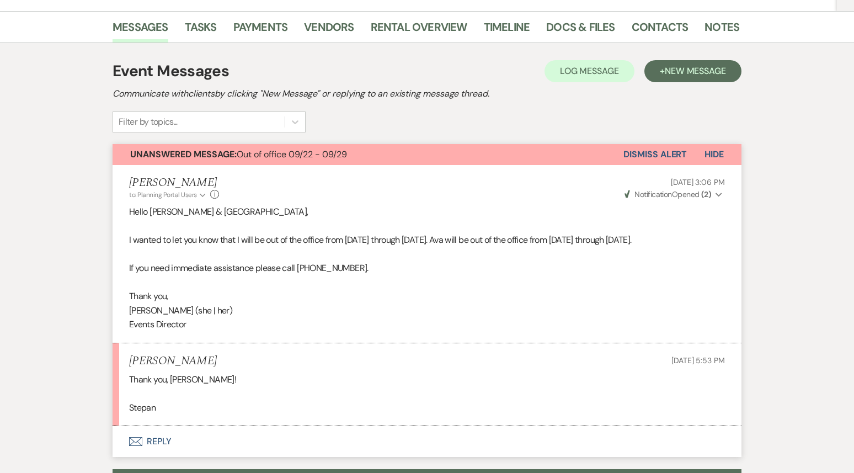
click at [663, 155] on button "Dismiss Alert" at bounding box center [654, 154] width 63 height 21
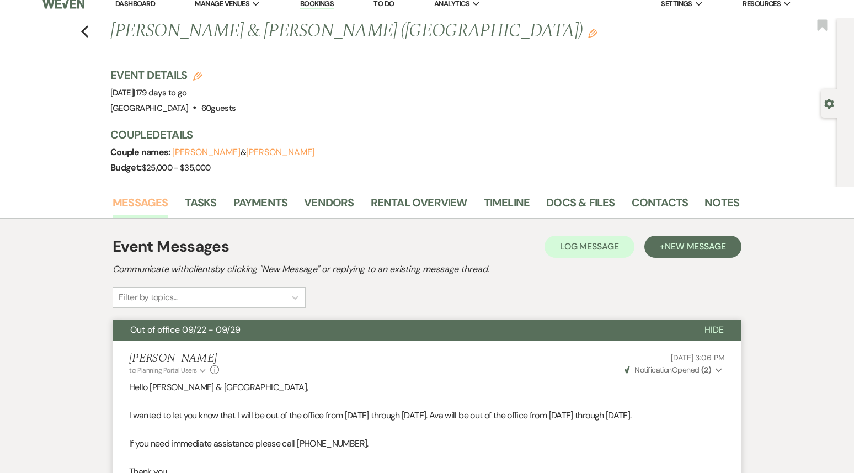
scroll to position [4, 0]
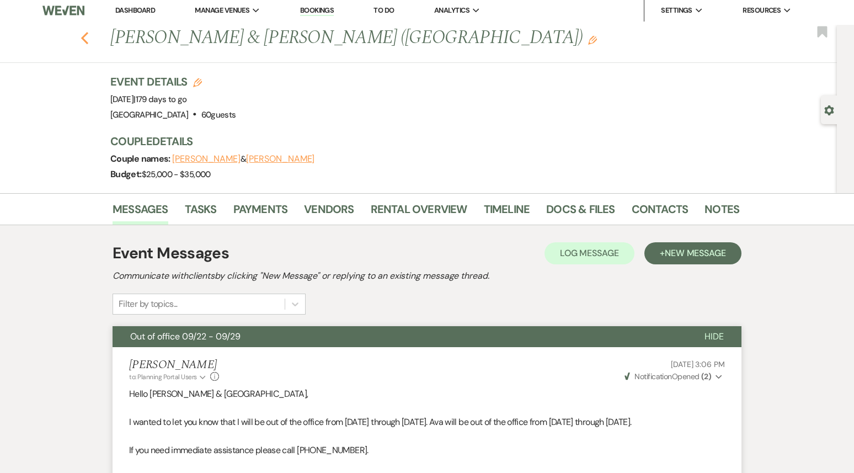
click at [87, 37] on icon "Previous" at bounding box center [85, 37] width 8 height 13
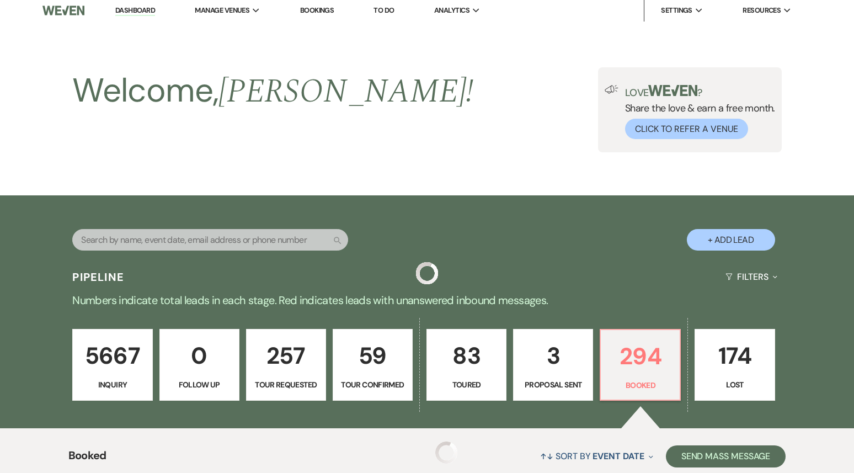
scroll to position [378, 0]
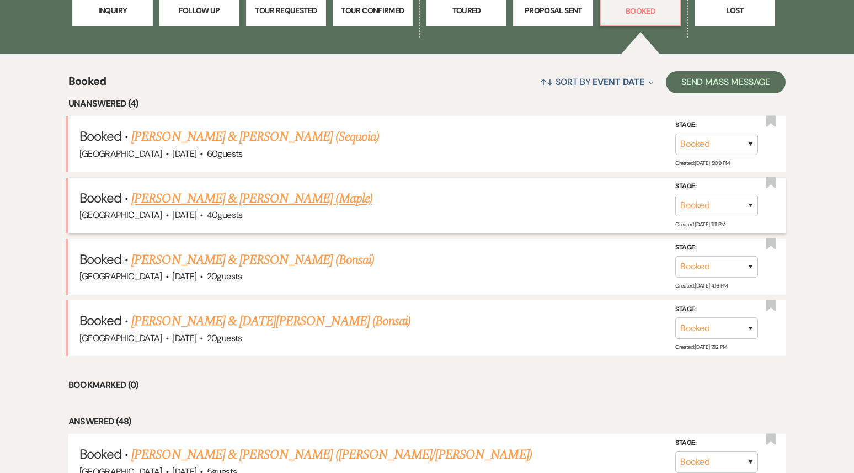
click at [274, 201] on link "[PERSON_NAME] & [PERSON_NAME] (Maple)" at bounding box center [251, 199] width 240 height 20
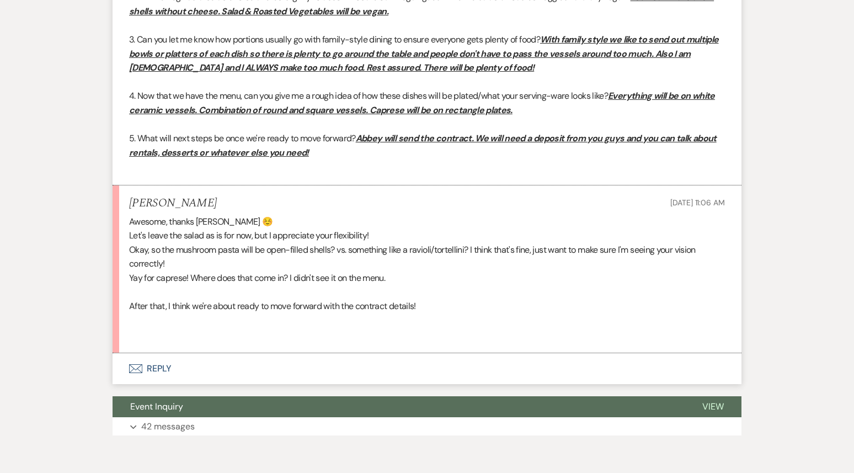
scroll to position [5008, 0]
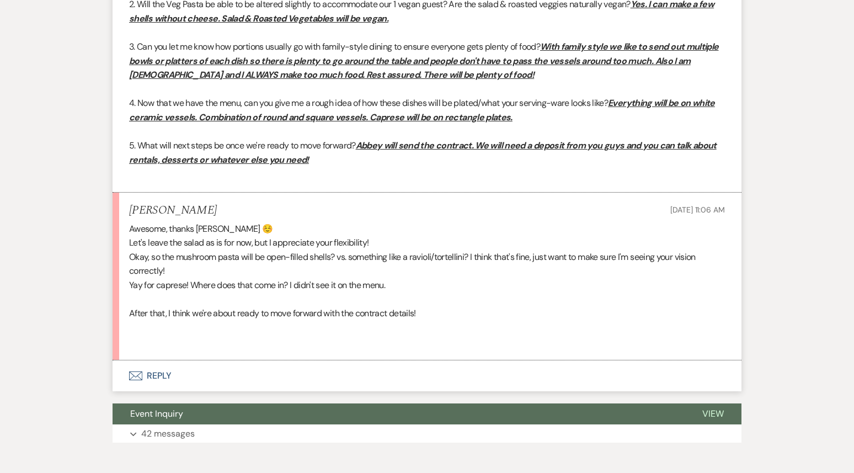
click at [249, 404] on button "Event Inquiry" at bounding box center [398, 413] width 572 height 21
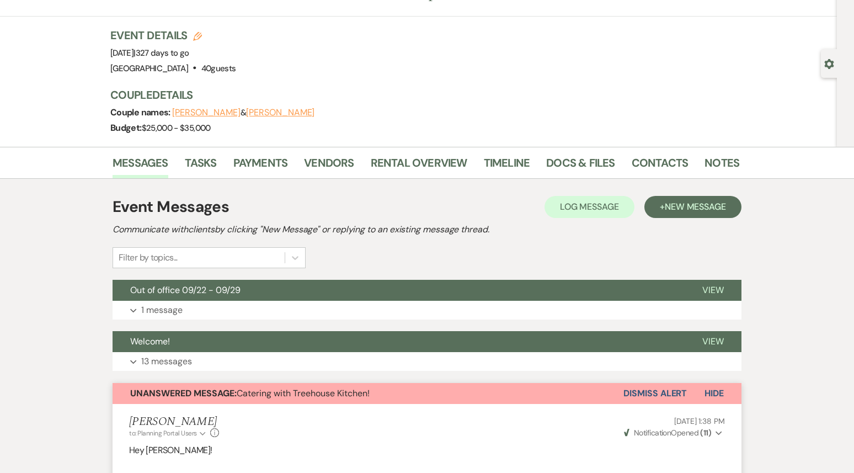
scroll to position [0, 0]
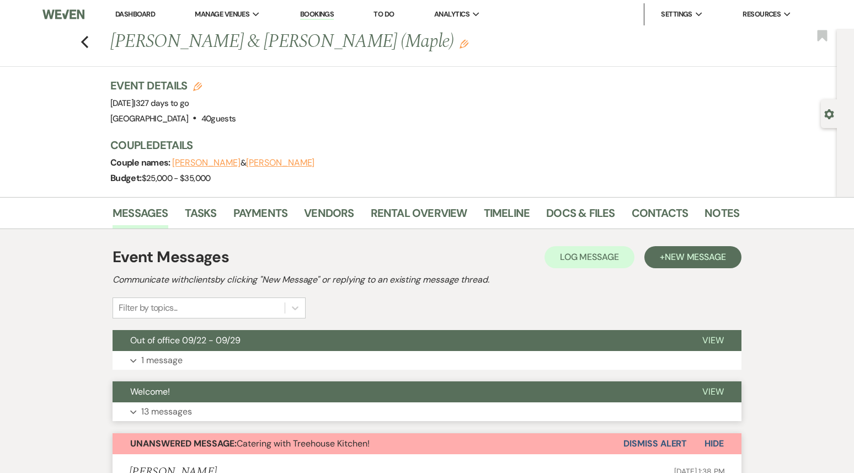
click at [201, 410] on button "Expand 13 messages" at bounding box center [426, 411] width 629 height 19
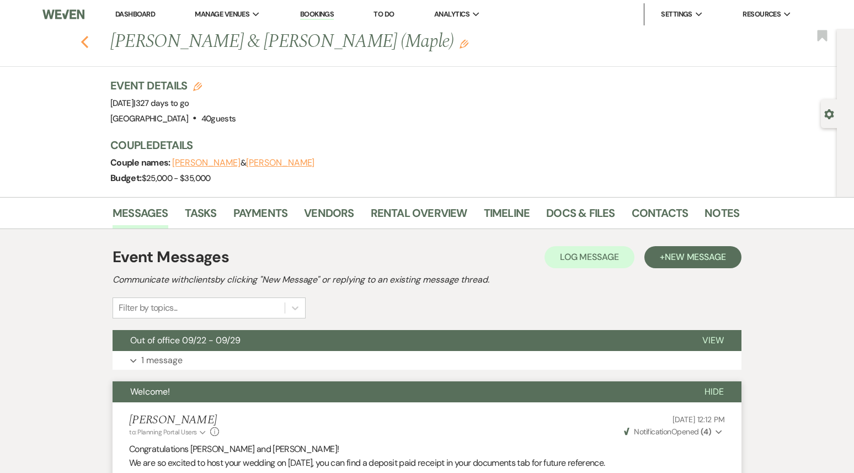
click at [87, 40] on icon "Previous" at bounding box center [85, 41] width 8 height 13
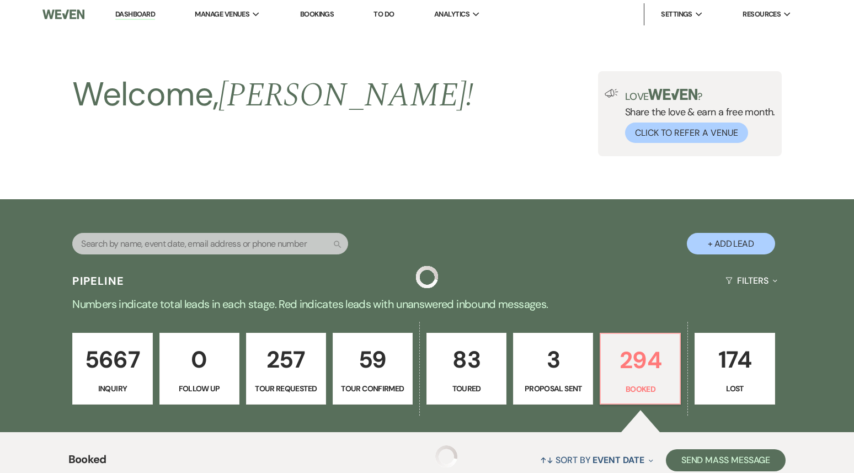
scroll to position [378, 0]
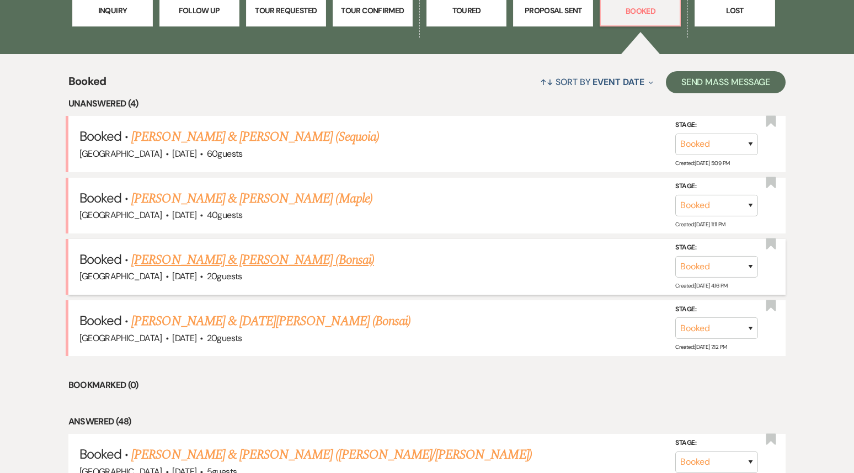
click at [243, 263] on link "[PERSON_NAME] & [PERSON_NAME] (Bonsai)" at bounding box center [252, 260] width 243 height 20
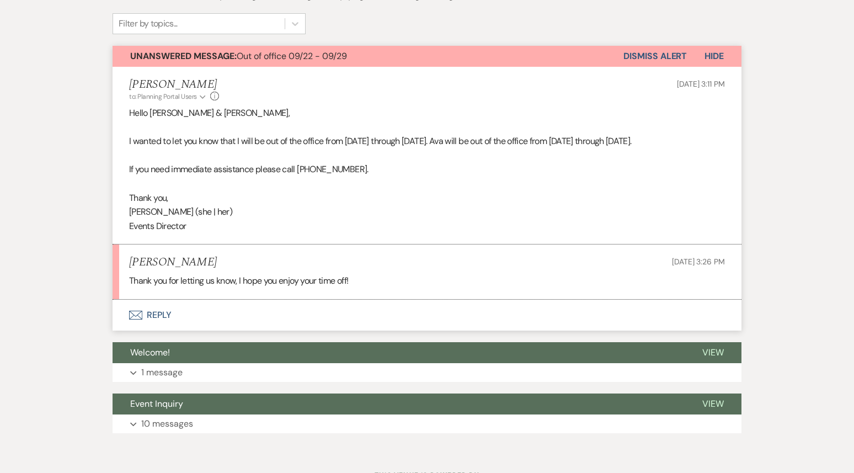
scroll to position [312, 0]
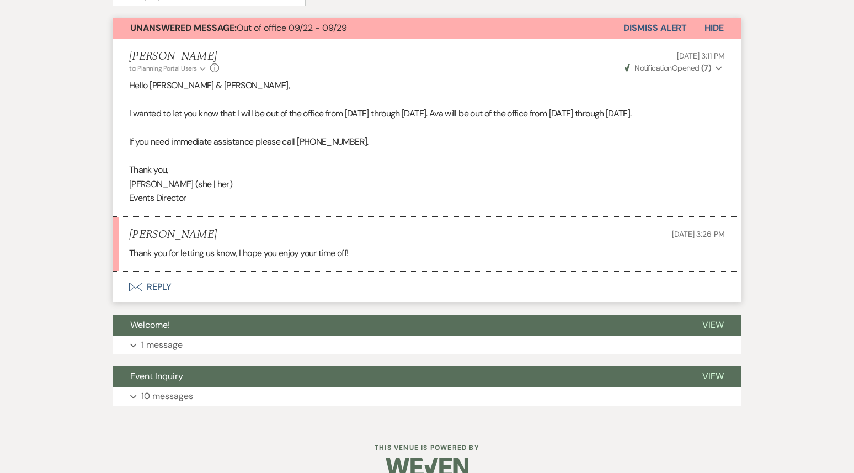
click at [663, 31] on button "Dismiss Alert" at bounding box center [654, 28] width 63 height 21
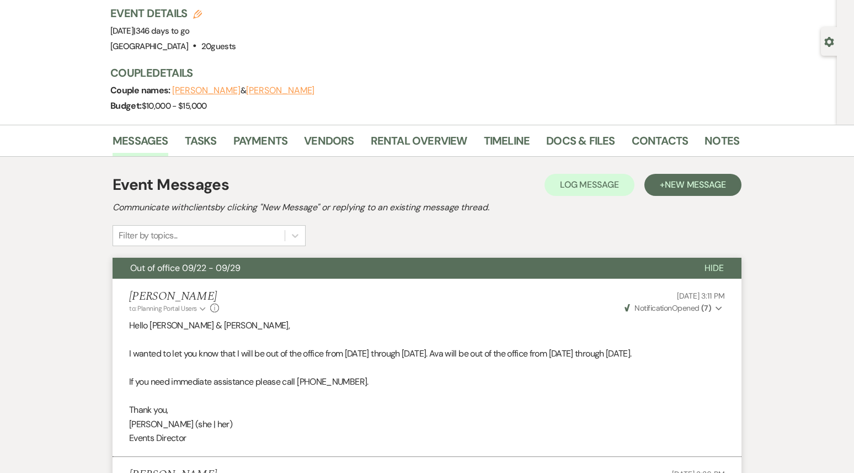
scroll to position [0, 0]
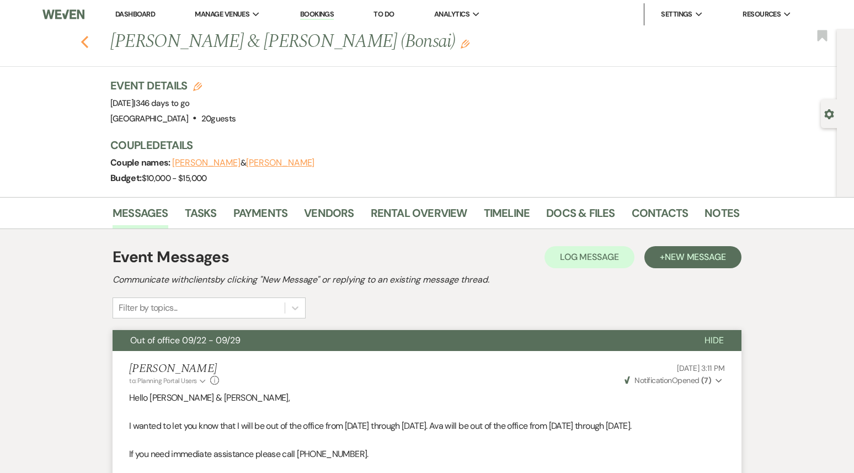
click at [87, 42] on icon "Previous" at bounding box center [85, 41] width 8 height 13
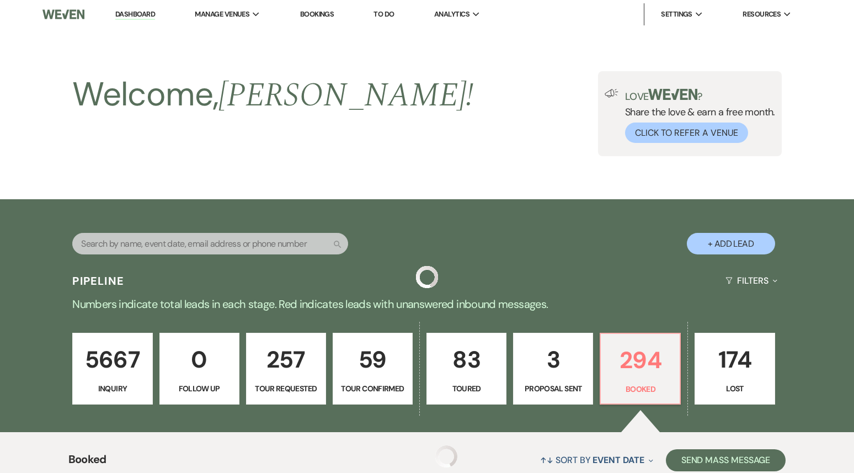
scroll to position [378, 0]
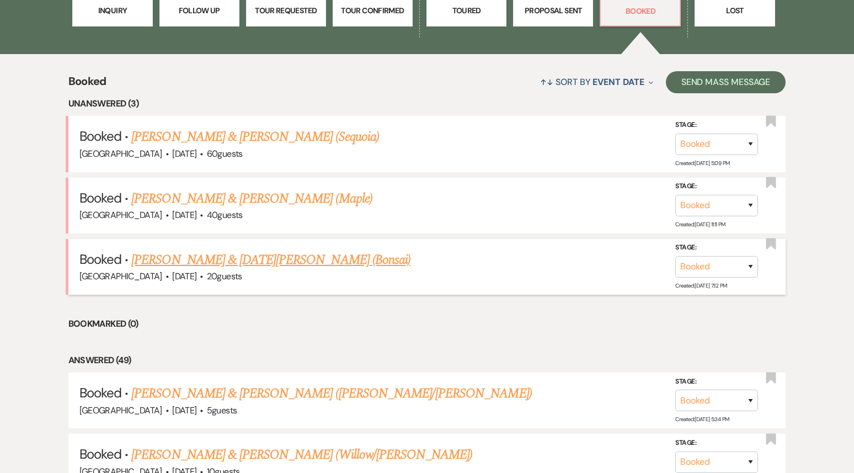
click at [234, 262] on link "[PERSON_NAME] & [DATE][PERSON_NAME] (Bonsai)" at bounding box center [270, 260] width 279 height 20
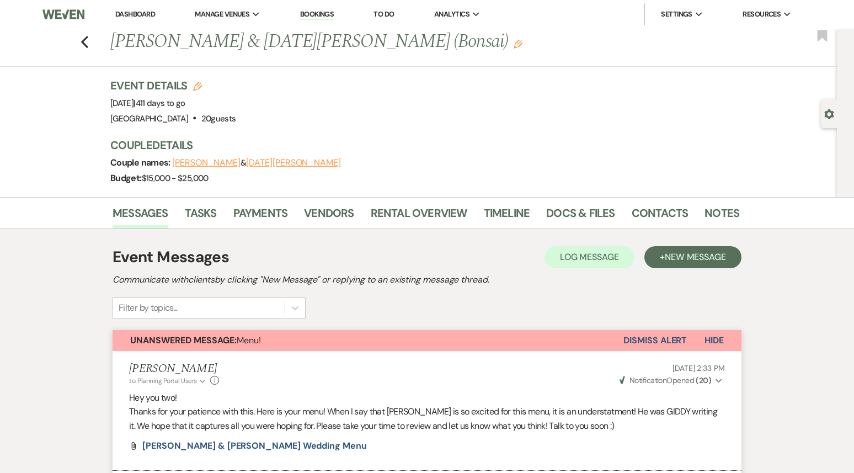
click at [133, 12] on link "Dashboard" at bounding box center [135, 13] width 40 height 9
